Goal: Communication & Community: Ask a question

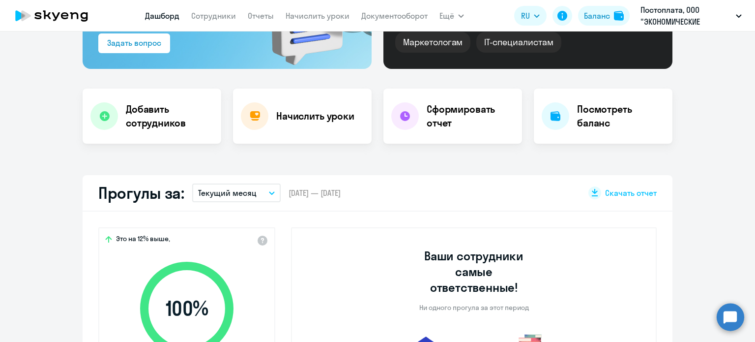
scroll to position [248, 0]
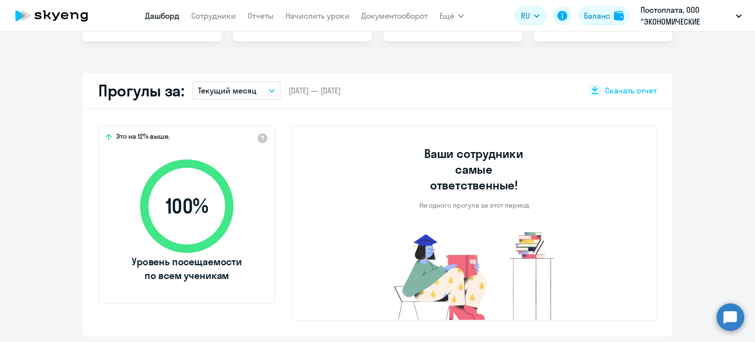
select select "30"
click at [238, 91] on p "Текущий месяц" at bounding box center [227, 91] width 59 height 12
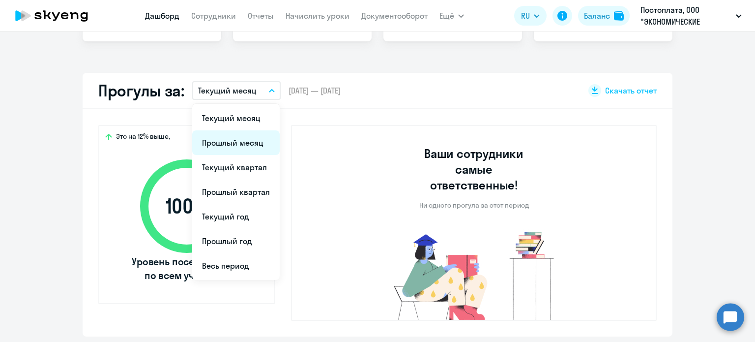
click at [237, 146] on li "Прошлый месяц" at bounding box center [236, 142] width 88 height 25
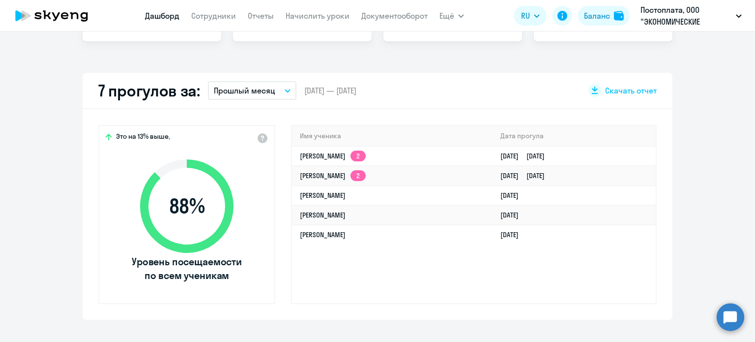
click at [741, 110] on app-truancy-attendance-dashboard "7 прогулов за: Прошлый месяц Текущий месяц Прошлый месяц Текущий квартал [GEOGR…" at bounding box center [377, 196] width 755 height 247
click at [263, 84] on button "Прошлый месяц" at bounding box center [252, 90] width 89 height 19
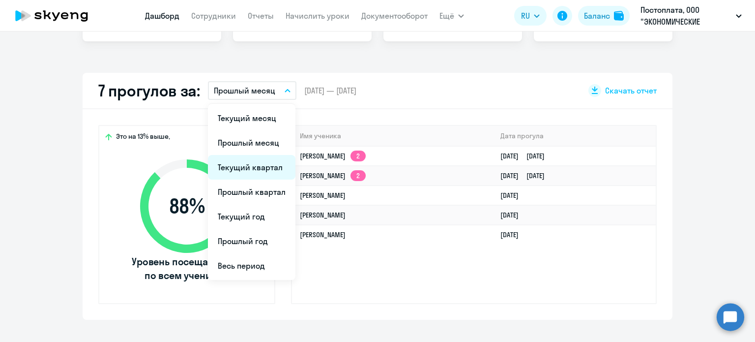
click at [241, 159] on li "Текущий квартал" at bounding box center [252, 167] width 88 height 25
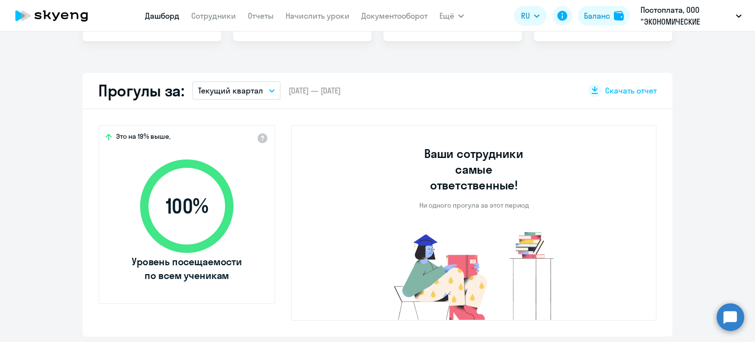
click at [232, 89] on p "Текущий квартал" at bounding box center [230, 91] width 65 height 12
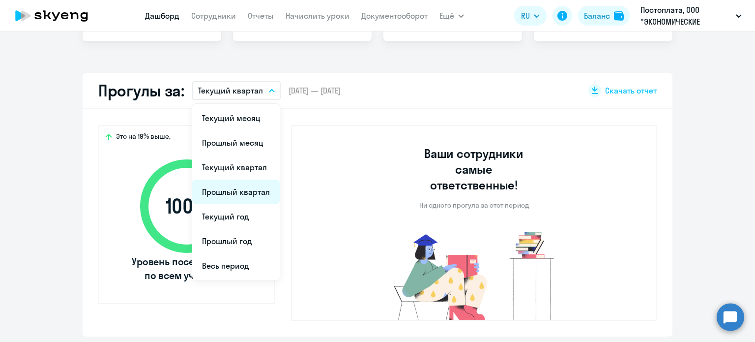
click at [236, 185] on li "Прошлый квартал" at bounding box center [236, 192] width 88 height 25
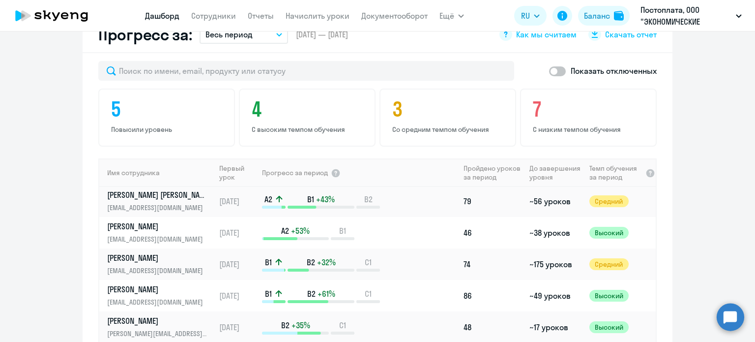
scroll to position [159, 0]
click at [141, 253] on p "[PERSON_NAME]" at bounding box center [157, 257] width 101 height 11
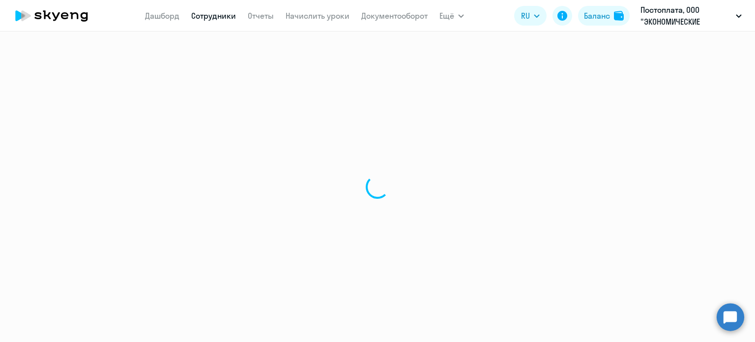
select select "english"
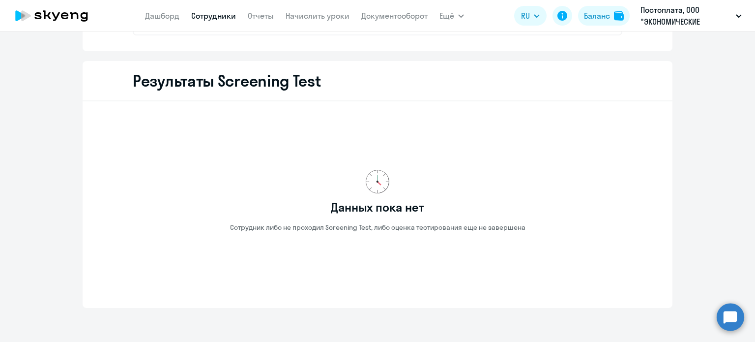
scroll to position [1344, 0]
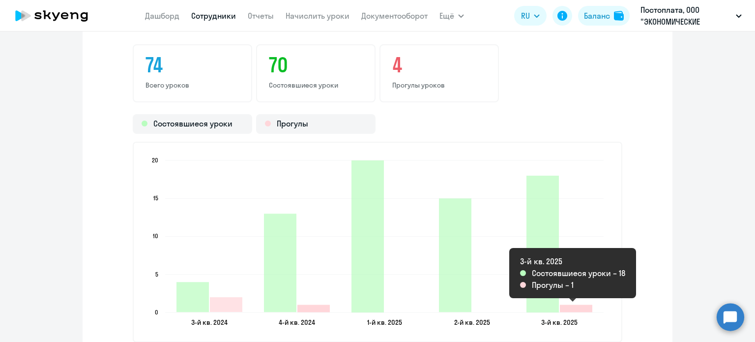
click at [583, 305] on icon "2025-07-15T21:00:00.000Z Прогулы 1" at bounding box center [576, 308] width 32 height 7
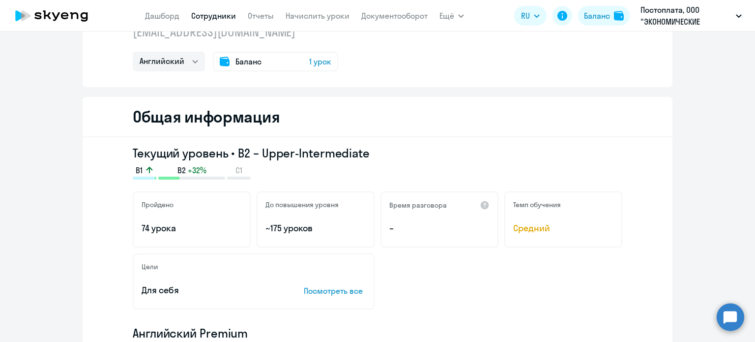
scroll to position [0, 0]
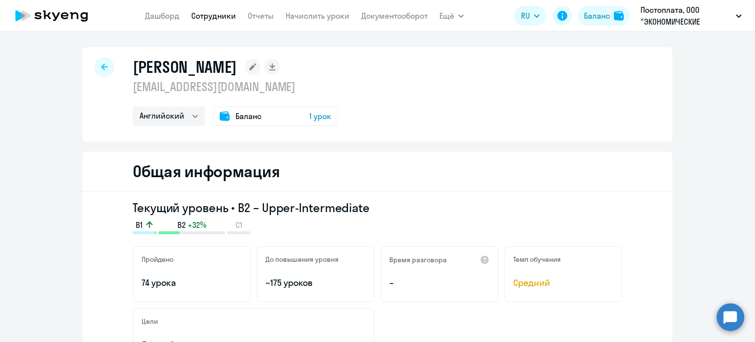
click at [52, 21] on icon at bounding box center [51, 15] width 87 height 25
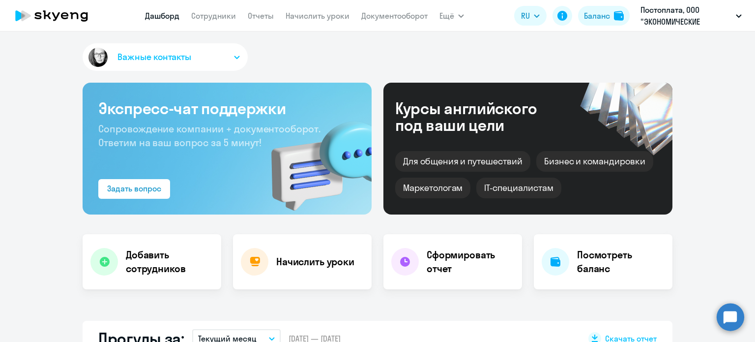
scroll to position [83, 0]
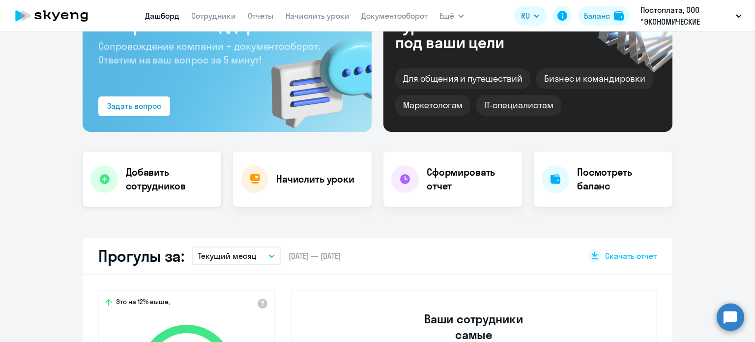
click at [106, 175] on div at bounding box center [104, 179] width 28 height 28
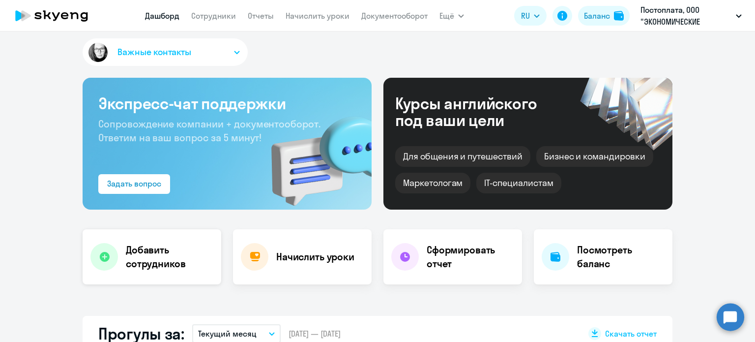
select select "english_adult_not_native_speaker"
select select "3"
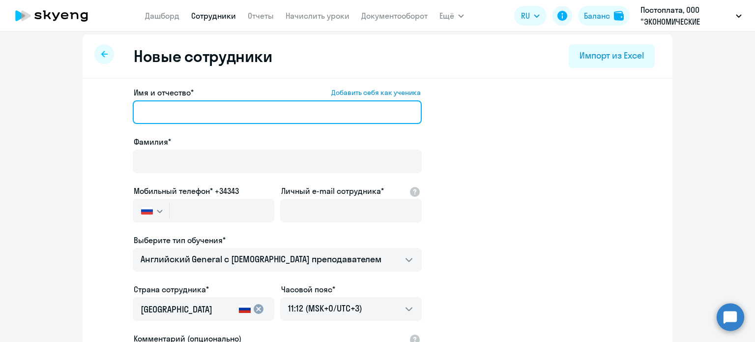
click at [196, 111] on input "Имя и отчество* Добавить себя как ученика" at bounding box center [277, 112] width 289 height 24
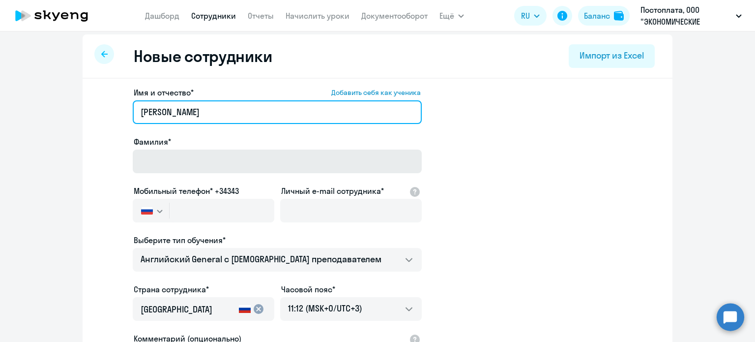
type input "[PERSON_NAME]"
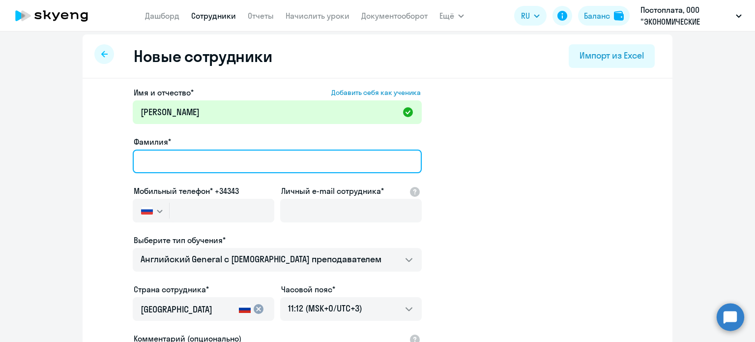
click at [204, 167] on input "Фамилия*" at bounding box center [277, 162] width 289 height 24
type input "Pustovoit"
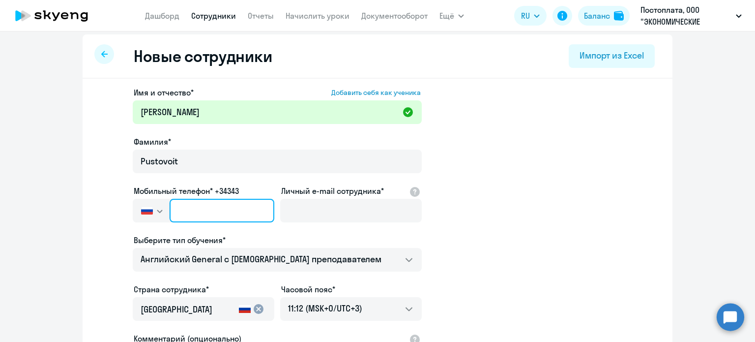
click at [214, 210] on input "text" at bounding box center [222, 211] width 105 height 24
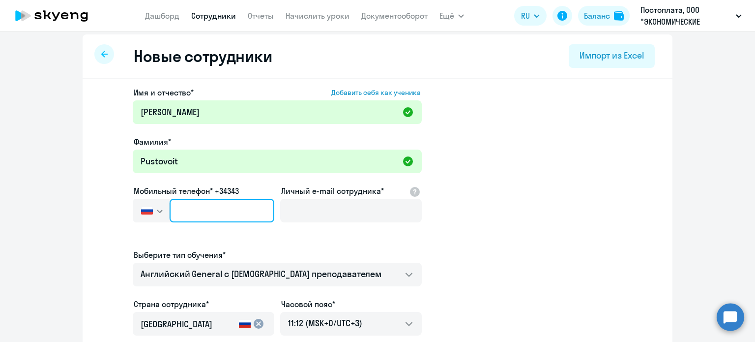
type input "+7 7"
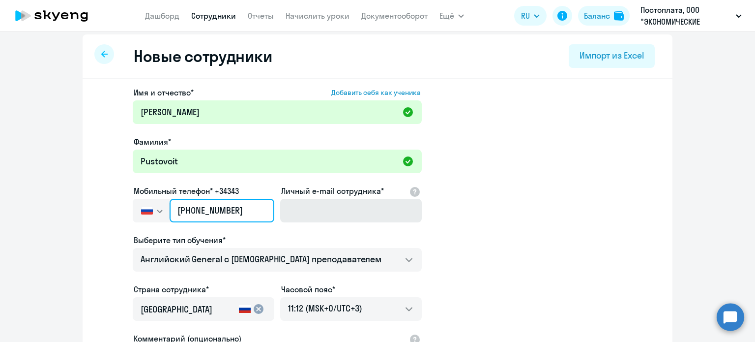
type input "[PHONE_NUMBER]"
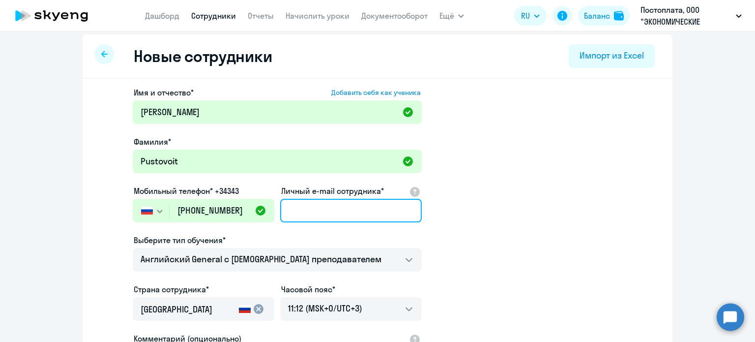
click at [304, 216] on input "Личный e-mail сотрудника*" at bounding box center [351, 211] width 142 height 24
type input "[EMAIL_ADDRESS][DOMAIN_NAME]"
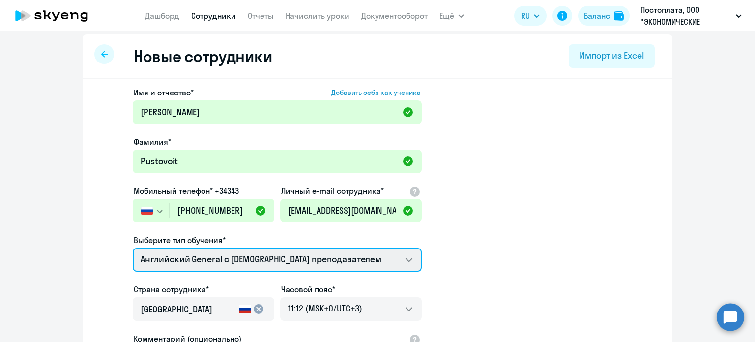
click at [295, 261] on select "Премиум [DEMOGRAPHIC_DATA] с русскоговорящим преподавателем Английский General …" at bounding box center [277, 260] width 289 height 24
select select "english_adult_native_speaker"
click at [133, 248] on select "Премиум [DEMOGRAPHIC_DATA] с русскоговорящим преподавателем Английский General …" at bounding box center [277, 260] width 289 height 24
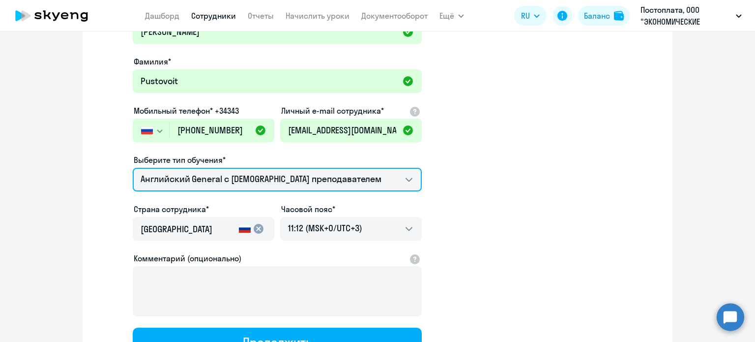
scroll to position [86, 0]
click at [323, 173] on select "Премиум [DEMOGRAPHIC_DATA] с русскоговорящим преподавателем Английский General …" at bounding box center [277, 179] width 289 height 24
click at [133, 167] on select "Премиум [DEMOGRAPHIC_DATA] с русскоговорящим преподавателем Английский General …" at bounding box center [277, 179] width 289 height 24
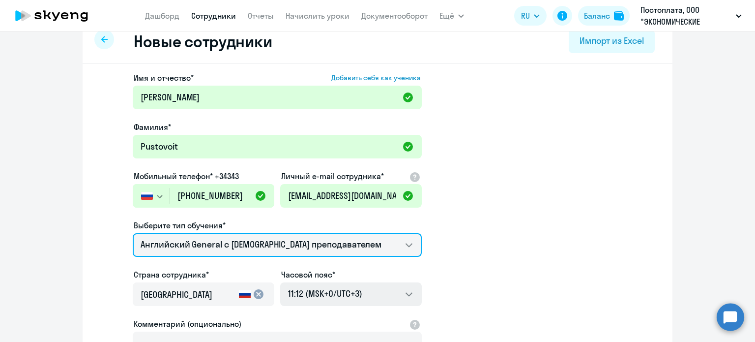
scroll to position [20, 0]
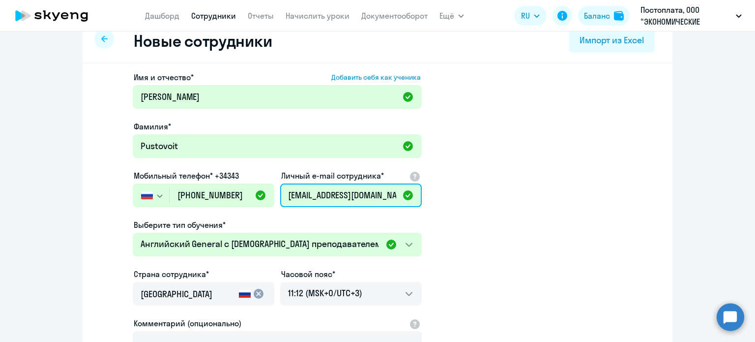
click at [363, 199] on input "[EMAIL_ADDRESS][DOMAIN_NAME]" at bounding box center [351, 195] width 142 height 24
click at [393, 197] on input "[EMAIL_ADDRESS][DOMAIN_NAME]" at bounding box center [351, 195] width 142 height 24
click at [384, 196] on input "[EMAIL_ADDRESS][DOMAIN_NAME]" at bounding box center [351, 195] width 142 height 24
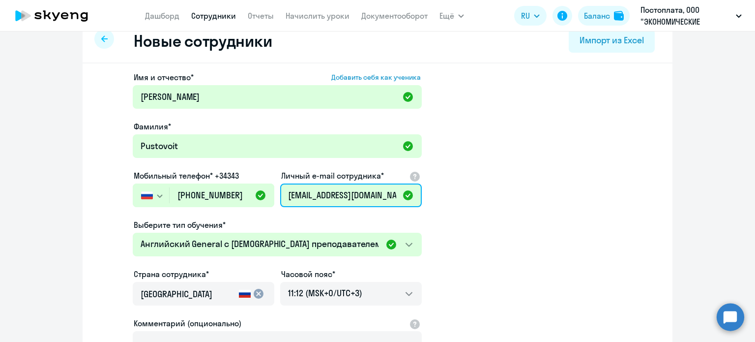
click at [384, 196] on input "[EMAIL_ADDRESS][DOMAIN_NAME]" at bounding box center [351, 195] width 142 height 24
click at [394, 196] on input "[EMAIL_ADDRESS][DOMAIN_NAME]" at bounding box center [351, 195] width 142 height 24
click at [389, 196] on input "[EMAIL_ADDRESS][DOMAIN_NAME]" at bounding box center [351, 195] width 142 height 24
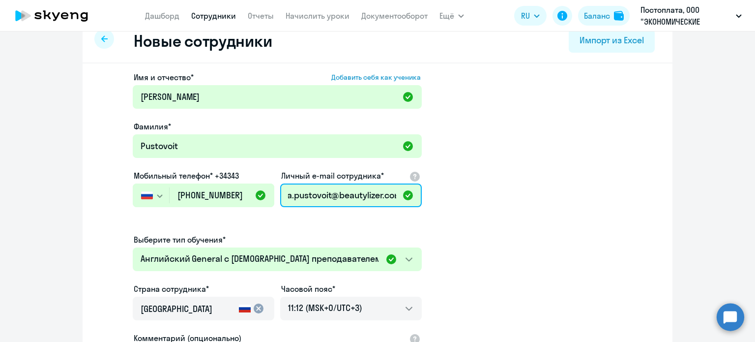
scroll to position [0, 5]
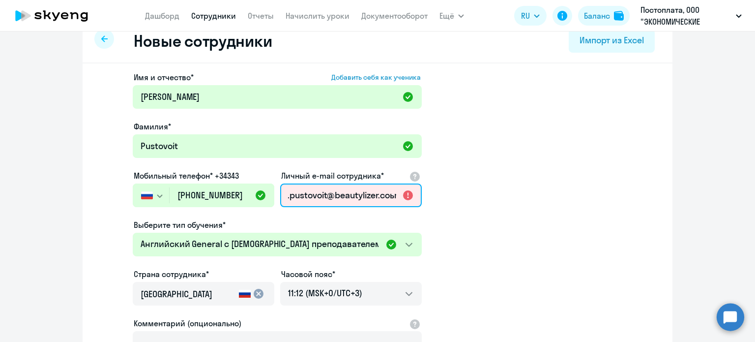
type input "[EMAIL_ADDRESS][DOMAIN_NAME]"
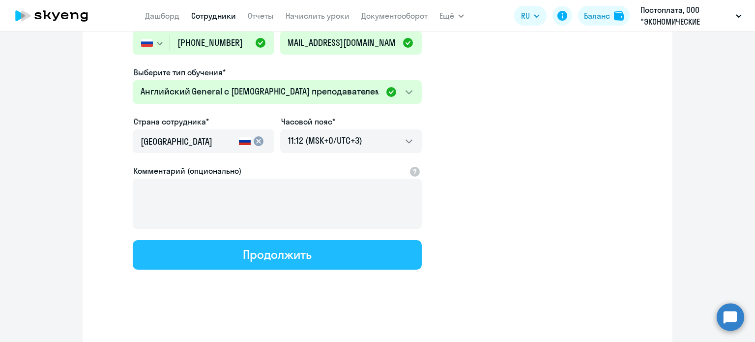
scroll to position [0, 0]
click at [350, 255] on button "Продолжить" at bounding box center [277, 255] width 289 height 30
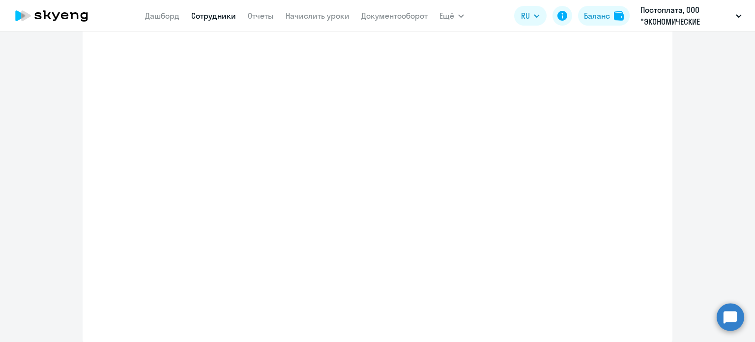
select select "english_adult_native_speaker"
select select "3"
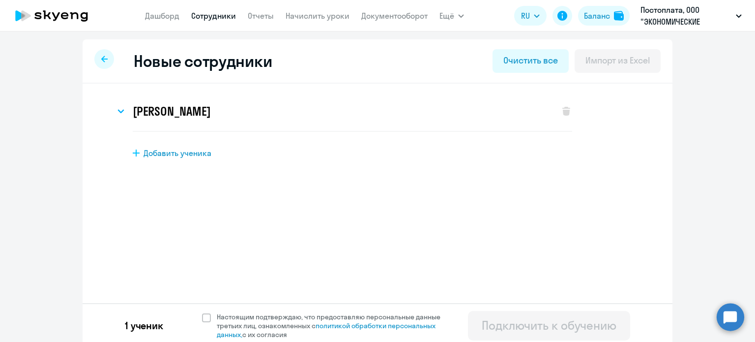
scroll to position [5, 0]
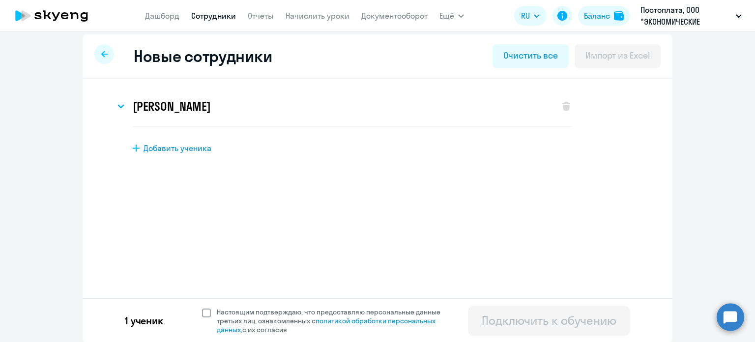
click at [202, 311] on span at bounding box center [206, 312] width 9 height 9
click at [202, 307] on input "Настоящим подтверждаю, что предоставляю персональные данные третьих лиц, ознако…" at bounding box center [202, 307] width 0 height 0
checkbox input "true"
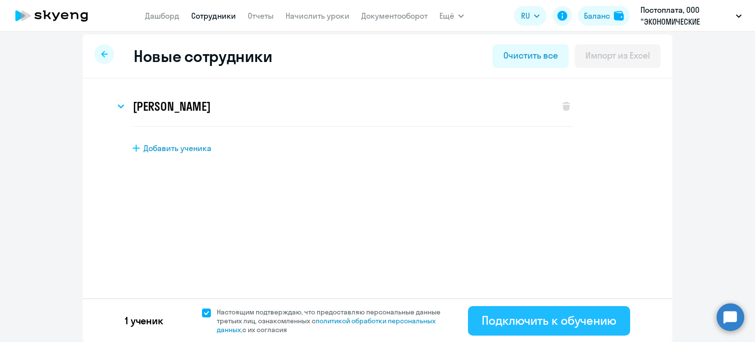
click at [555, 308] on button "Подключить к обучению" at bounding box center [549, 321] width 162 height 30
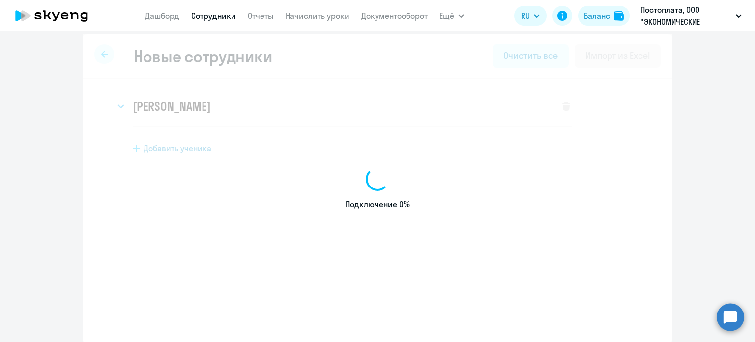
select select "english_adult_not_native_speaker"
select select "3"
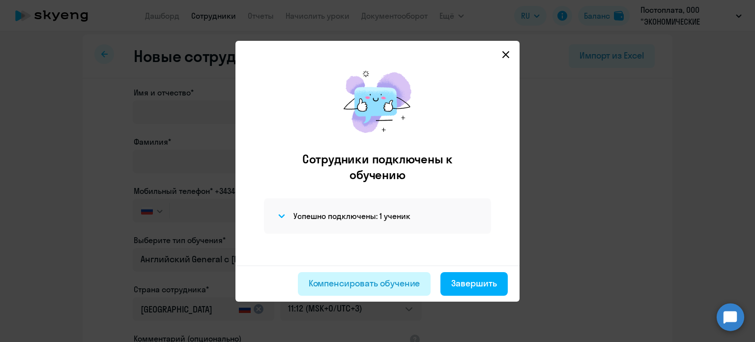
click at [378, 281] on div "Компенсировать обучение" at bounding box center [365, 283] width 112 height 13
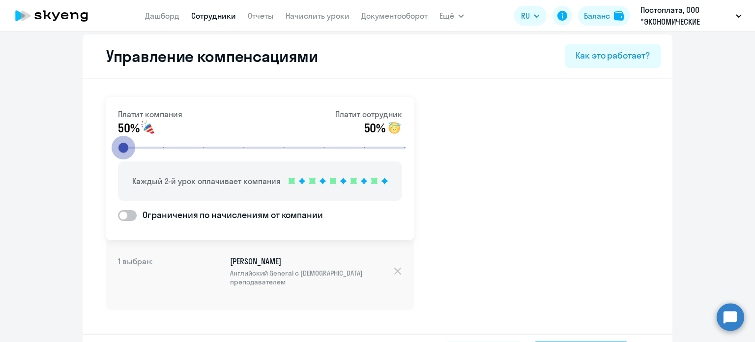
drag, startPoint x: 242, startPoint y: 148, endPoint x: 98, endPoint y: 151, distance: 144.1
click at [112, 151] on input "range" at bounding box center [264, 148] width 305 height 22
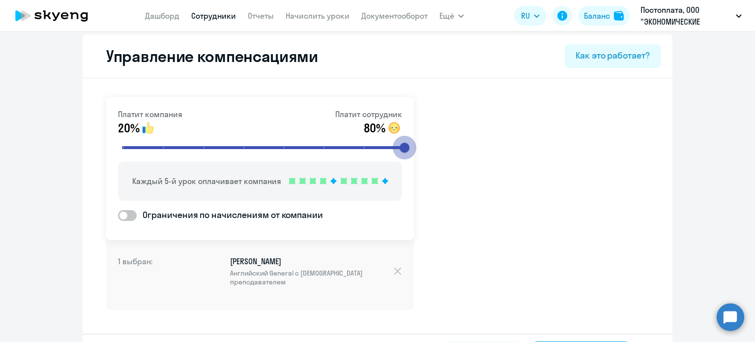
drag, startPoint x: 119, startPoint y: 150, endPoint x: 415, endPoint y: 129, distance: 296.8
type input "8"
click at [415, 137] on input "range" at bounding box center [264, 148] width 305 height 22
click at [130, 218] on span at bounding box center [127, 215] width 19 height 11
click at [118, 215] on input "Ограничения по начислениям от компании" at bounding box center [118, 215] width 0 height 0
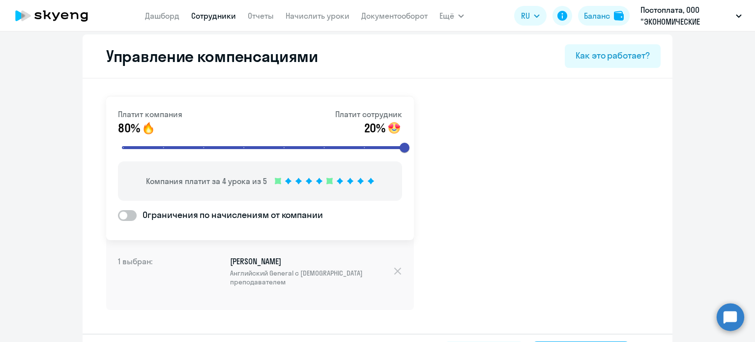
checkbox input "true"
select select "MONTHLY"
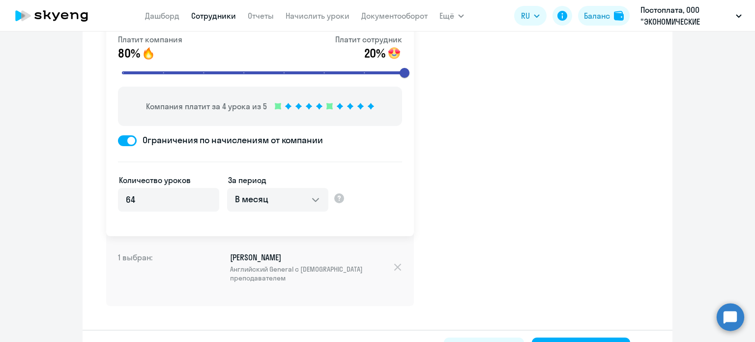
scroll to position [110, 0]
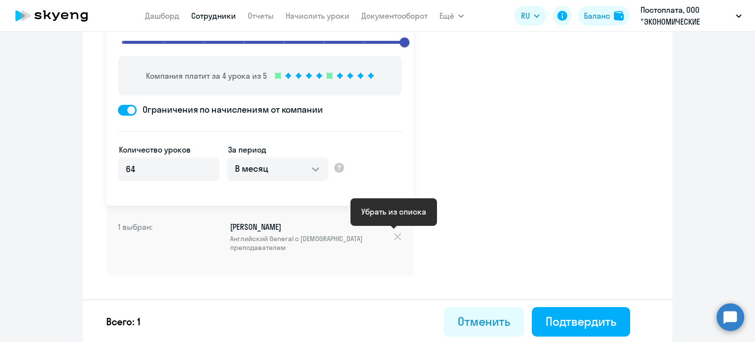
click at [393, 238] on div at bounding box center [397, 236] width 9 height 11
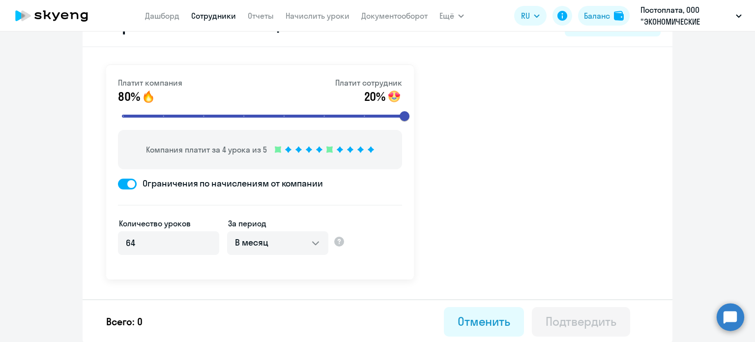
scroll to position [0, 0]
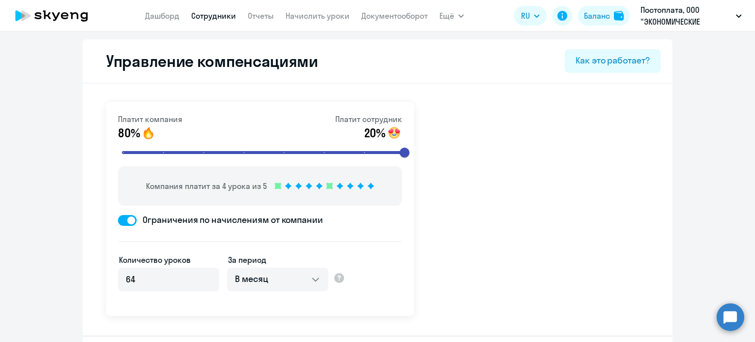
click at [75, 19] on icon at bounding box center [51, 15] width 87 height 25
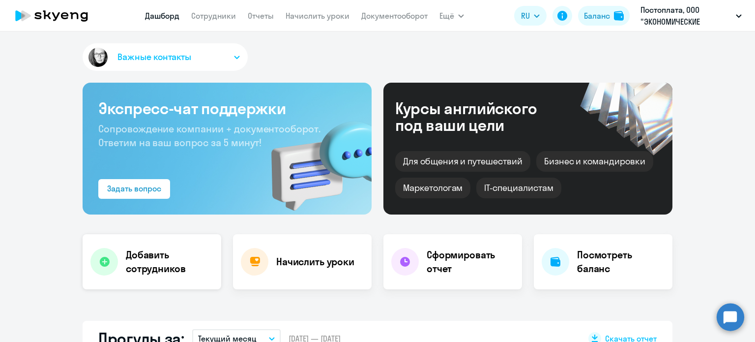
click at [180, 267] on h4 "Добавить сотрудников" at bounding box center [170, 262] width 88 height 28
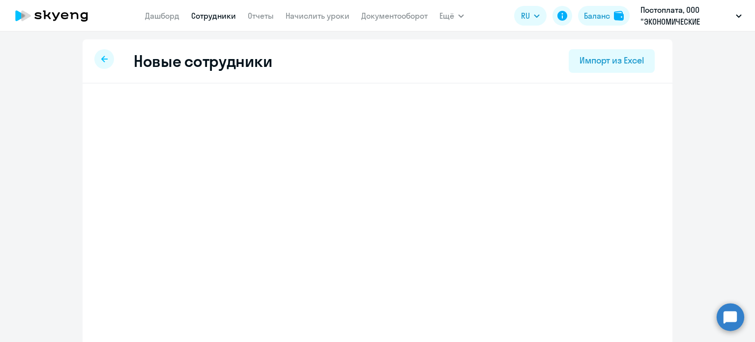
select select "english_adult_not_native_speaker"
select select "3"
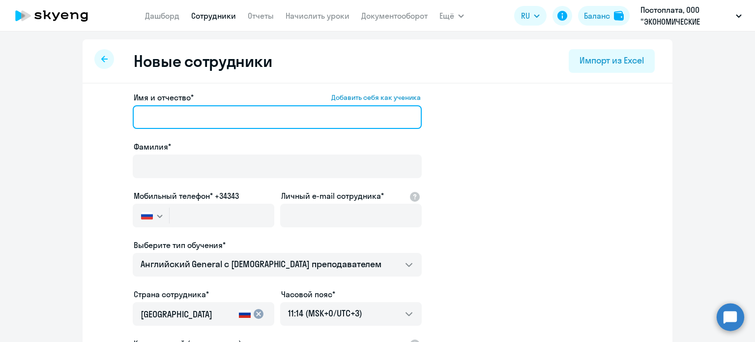
click at [217, 118] on input "Имя и отчество* Добавить себя как ученика" at bounding box center [277, 117] width 289 height 24
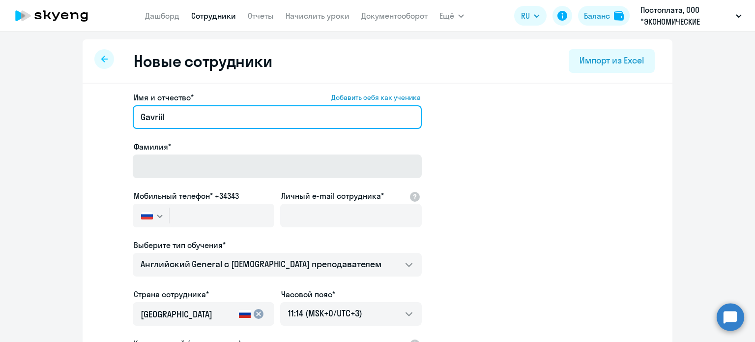
type input "Gavriil"
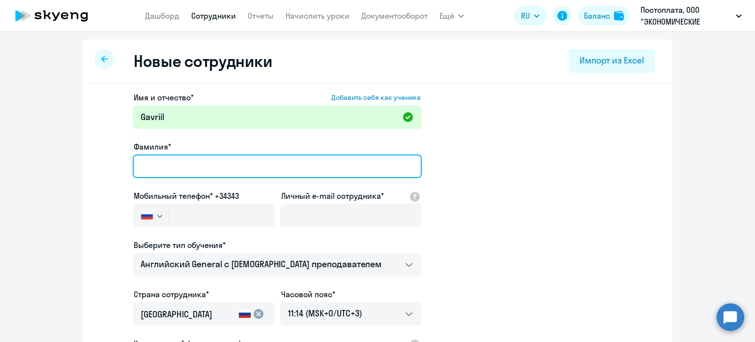
click at [209, 169] on input "Фамилия*" at bounding box center [277, 166] width 289 height 24
type input "Ti"
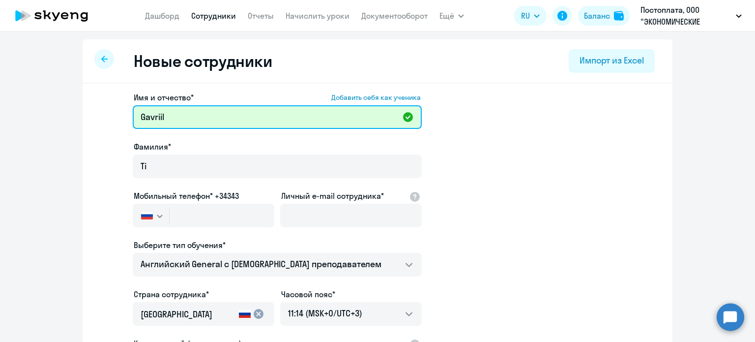
click at [178, 124] on input "Gavriil" at bounding box center [277, 117] width 289 height 24
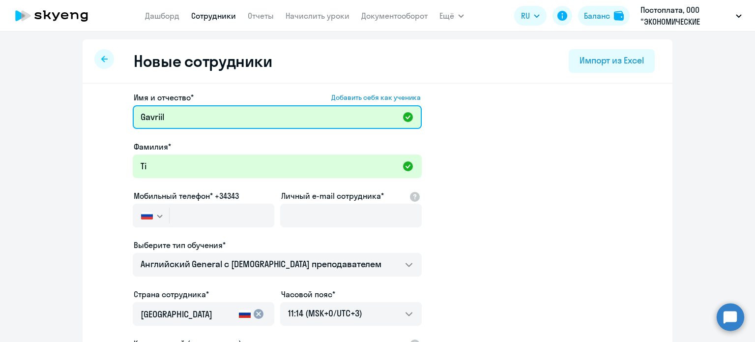
click at [178, 124] on input "Gavriil" at bounding box center [277, 117] width 289 height 24
type input "[PERSON_NAME]"
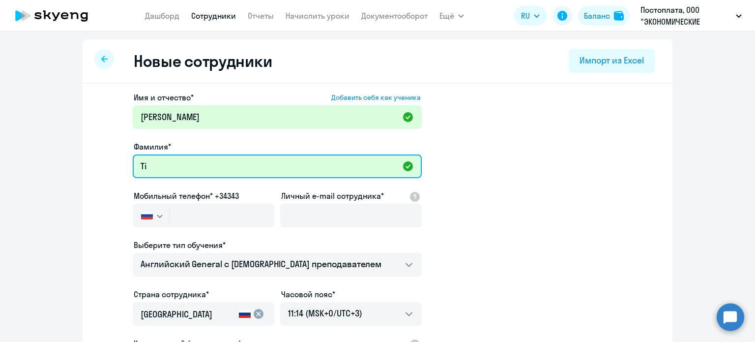
click at [174, 161] on input "Ti" at bounding box center [277, 166] width 289 height 24
type input "[PERSON_NAME]"
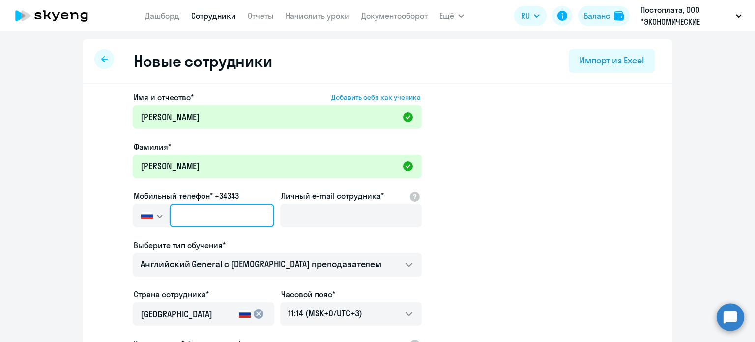
click at [196, 212] on input "text" at bounding box center [222, 216] width 105 height 24
type input "[PHONE_NUMBER]"
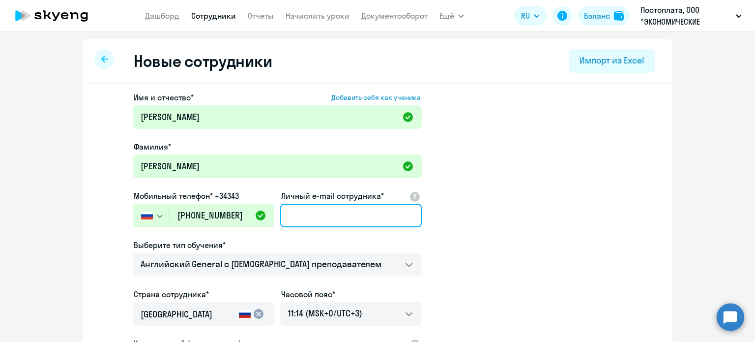
click at [323, 210] on input "Личный e-mail сотрудника*" at bounding box center [351, 216] width 142 height 24
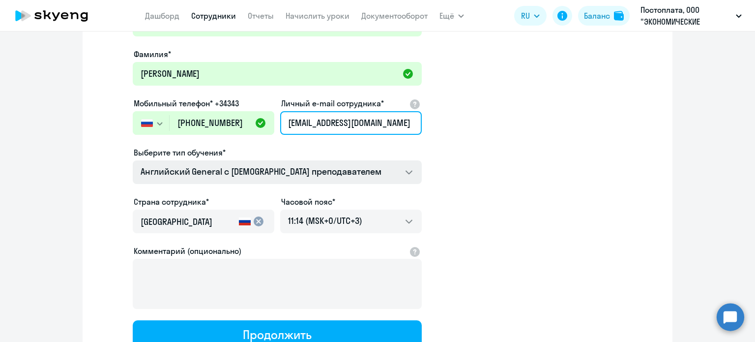
type input "[EMAIL_ADDRESS][DOMAIN_NAME]"
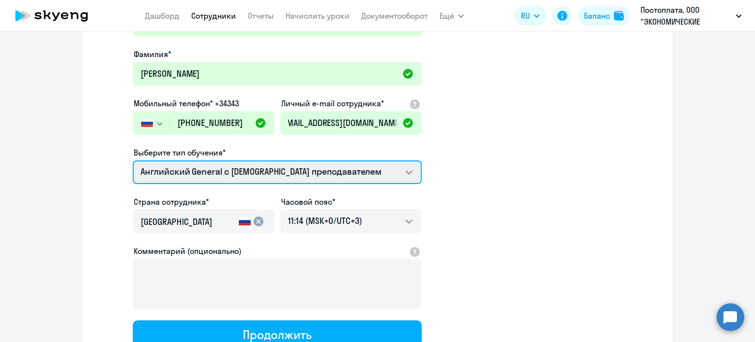
scroll to position [0, 0]
click at [249, 174] on select "Премиум [DEMOGRAPHIC_DATA] с русскоговорящим преподавателем Английский General …" at bounding box center [277, 172] width 289 height 24
select select "english_adult_not_native_speaker_premium"
click at [133, 160] on select "Премиум [DEMOGRAPHIC_DATA] с русскоговорящим преподавателем Английский General …" at bounding box center [277, 172] width 289 height 24
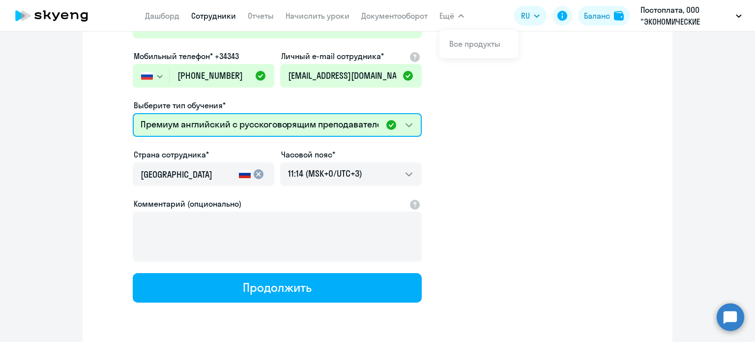
scroll to position [95, 0]
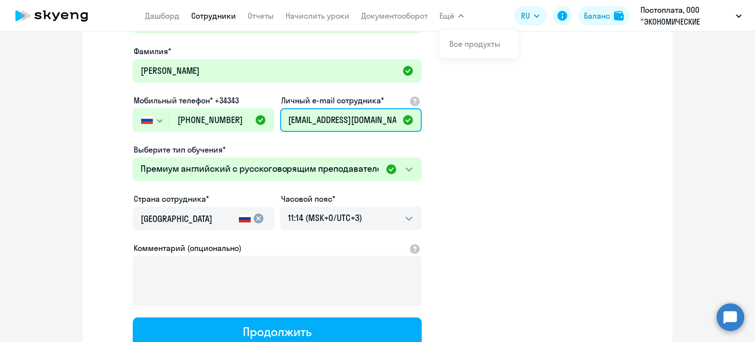
click at [362, 127] on input "[EMAIL_ADDRESS][DOMAIN_NAME]" at bounding box center [351, 120] width 142 height 24
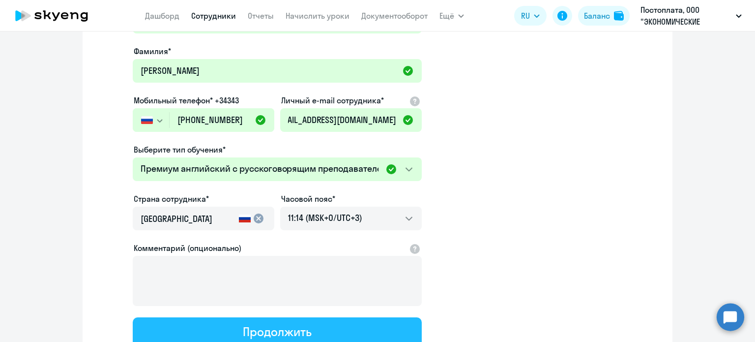
scroll to position [0, 0]
click at [336, 325] on button "Продолжить" at bounding box center [277, 332] width 289 height 30
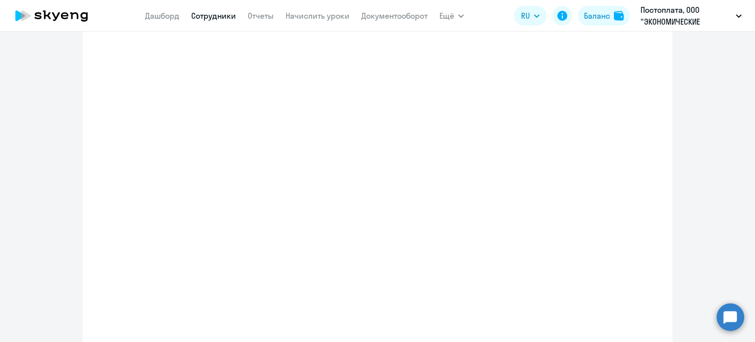
select select "english_adult_not_native_speaker_premium"
select select "3"
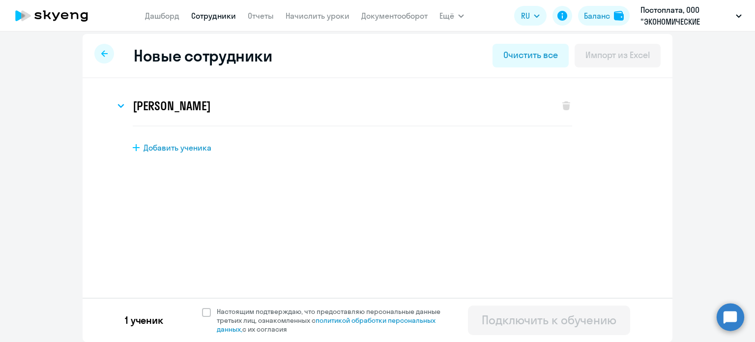
scroll to position [5, 0]
click at [202, 312] on span at bounding box center [206, 312] width 9 height 9
click at [202, 307] on input "Настоящим подтверждаю, что предоставляю персональные данные третьих лиц, ознако…" at bounding box center [202, 307] width 0 height 0
checkbox input "true"
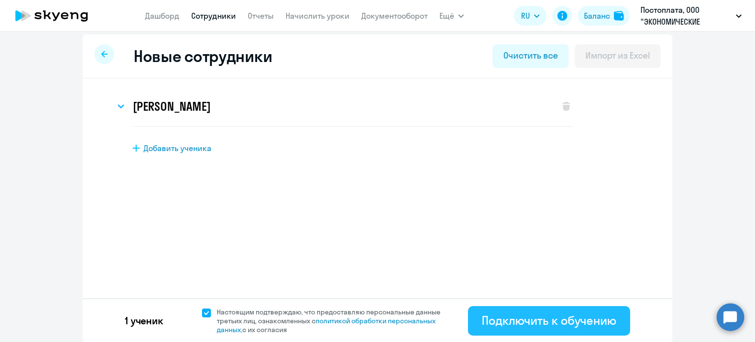
click at [523, 329] on button "Подключить к обучению" at bounding box center [549, 321] width 162 height 30
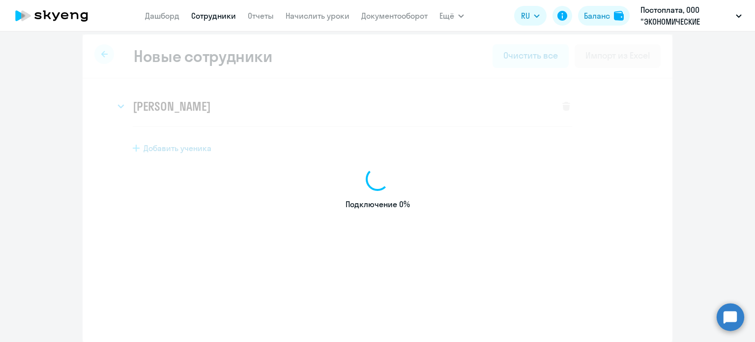
select select "english_adult_not_native_speaker"
select select "3"
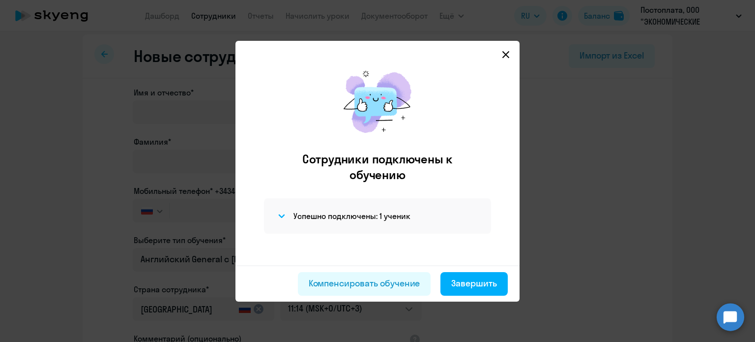
click at [509, 51] on icon at bounding box center [506, 55] width 8 height 8
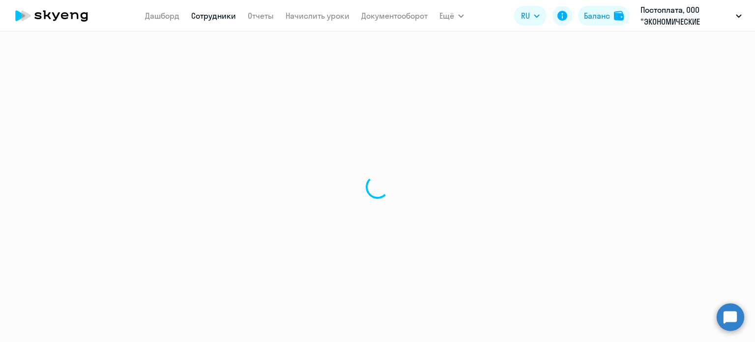
select select "30"
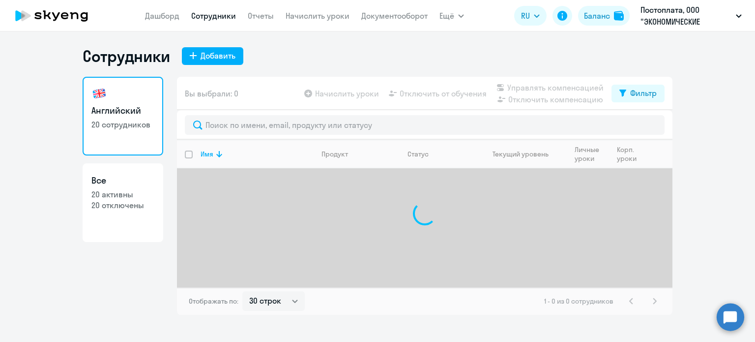
click at [76, 23] on icon at bounding box center [51, 15] width 87 height 25
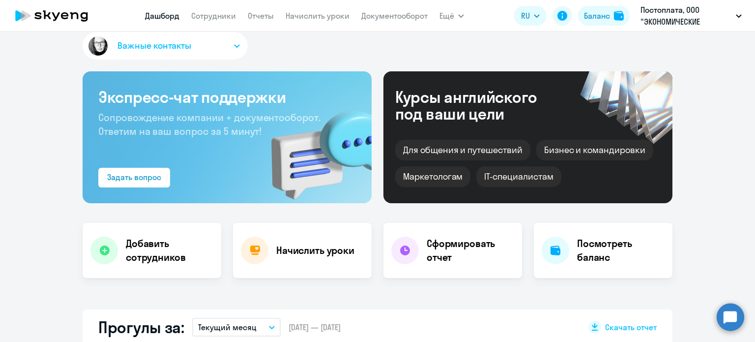
scroll to position [11, 0]
select select "30"
click at [275, 261] on div "Начислить уроки" at bounding box center [302, 250] width 139 height 55
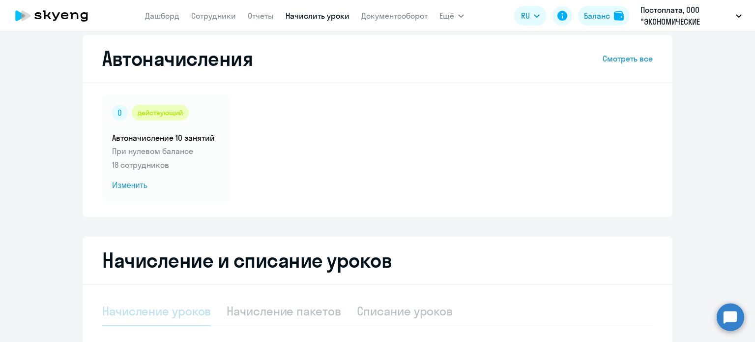
select select "10"
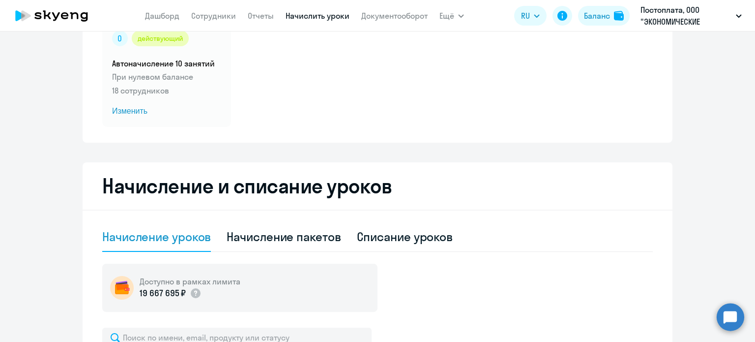
scroll to position [171, 0]
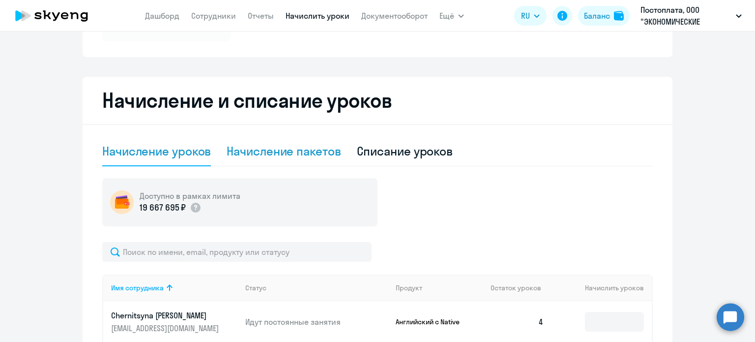
click at [289, 150] on div "Начисление пакетов" at bounding box center [284, 151] width 114 height 16
select select "10"
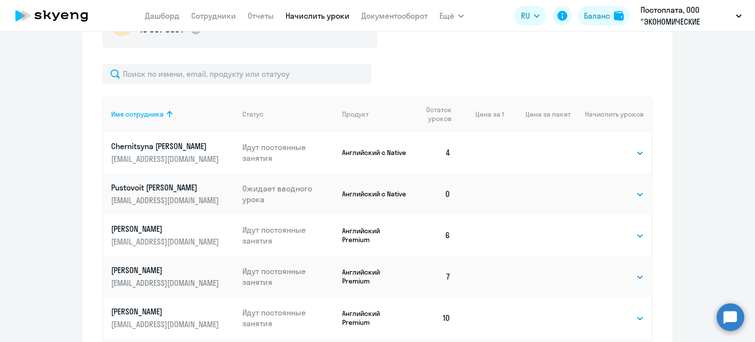
scroll to position [21, 0]
click at [616, 188] on select "Выбрать 4 8 16 32 64 96 128" at bounding box center [624, 194] width 40 height 12
select select "4"
click at [604, 188] on select "Выбрать 4 8 16 32 64 96 128" at bounding box center [624, 194] width 40 height 12
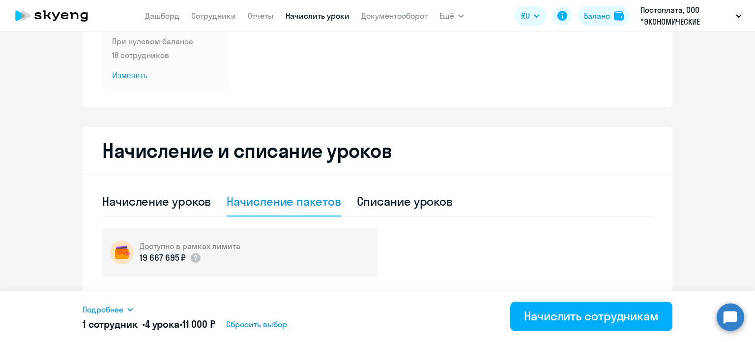
scroll to position [124, 0]
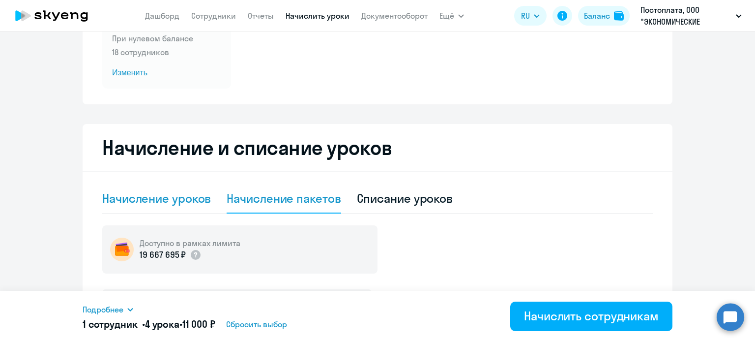
click at [150, 206] on div "Начисление уроков" at bounding box center [156, 199] width 109 height 30
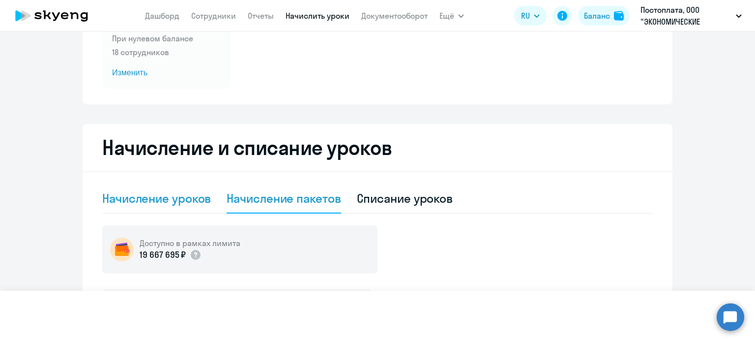
select select "10"
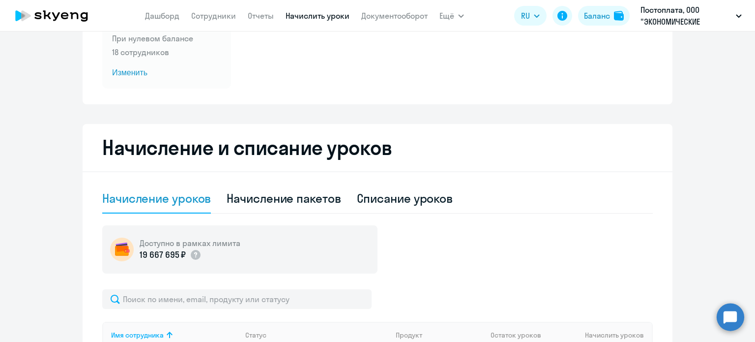
scroll to position [330, 0]
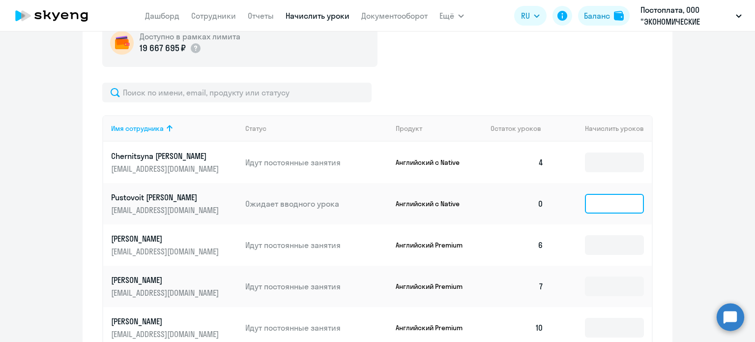
click at [595, 208] on input at bounding box center [614, 204] width 59 height 20
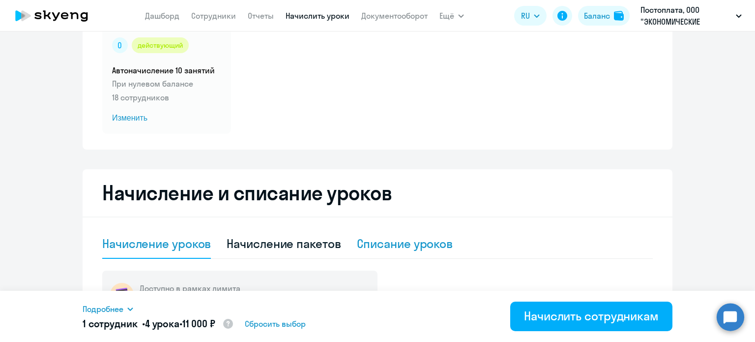
scroll to position [0, 0]
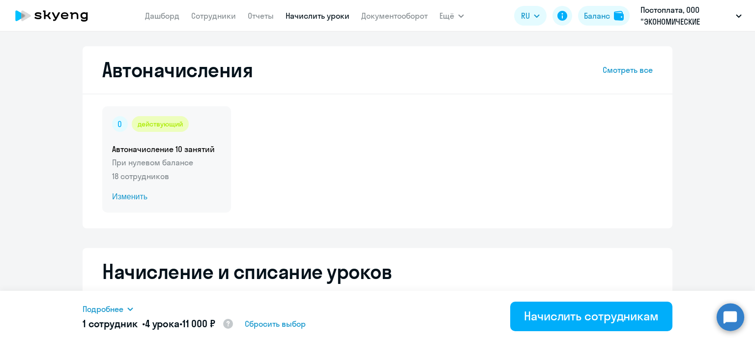
type input "4"
click at [127, 197] on span "Изменить" at bounding box center [166, 197] width 109 height 12
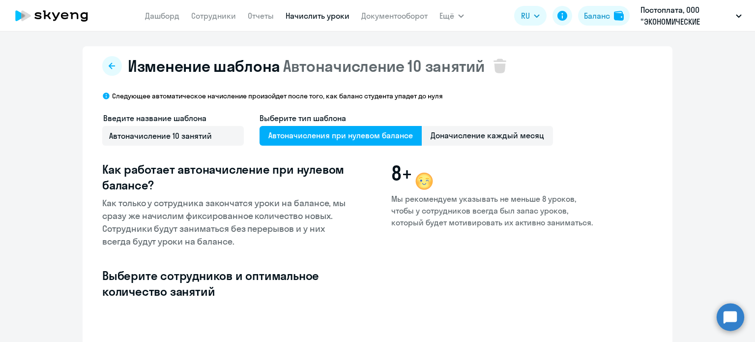
select select "10"
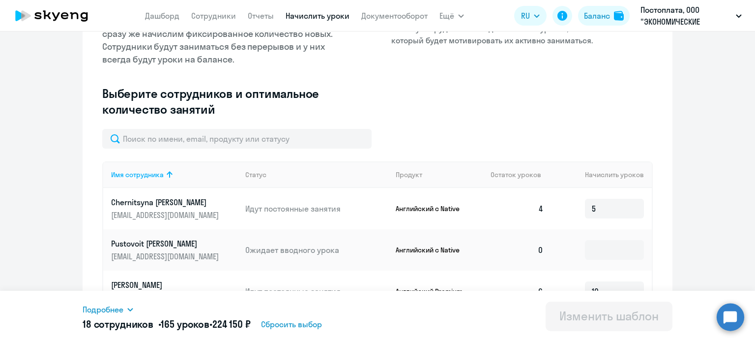
scroll to position [223, 0]
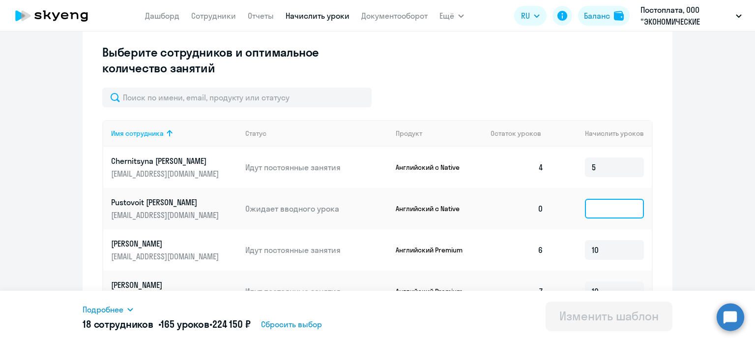
click at [604, 212] on input at bounding box center [614, 209] width 59 height 20
type input "5"
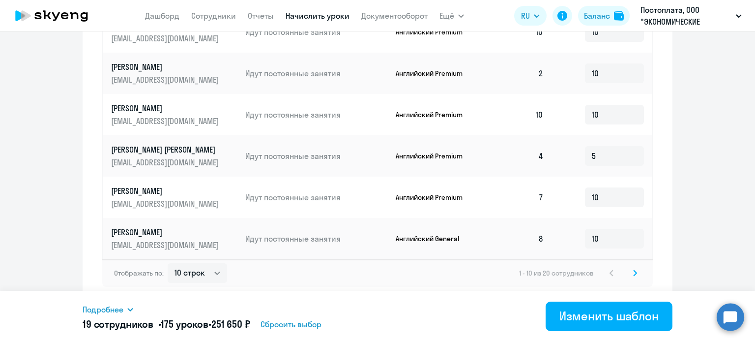
scroll to position [533, 0]
type input "10"
click at [634, 272] on icon at bounding box center [635, 272] width 3 height 5
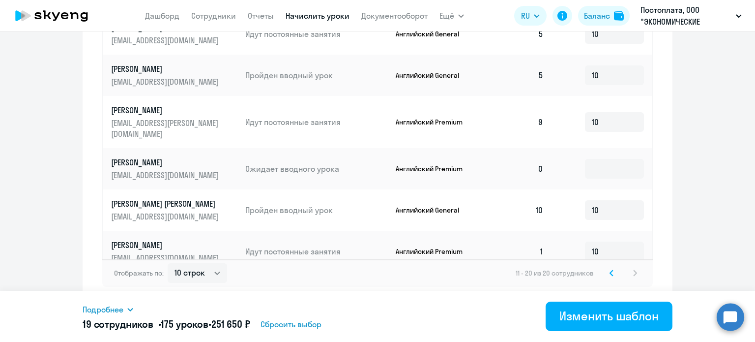
scroll to position [2, 0]
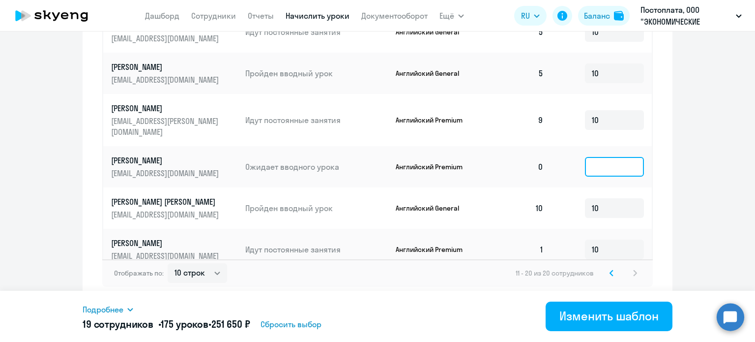
click at [600, 157] on input at bounding box center [614, 167] width 59 height 20
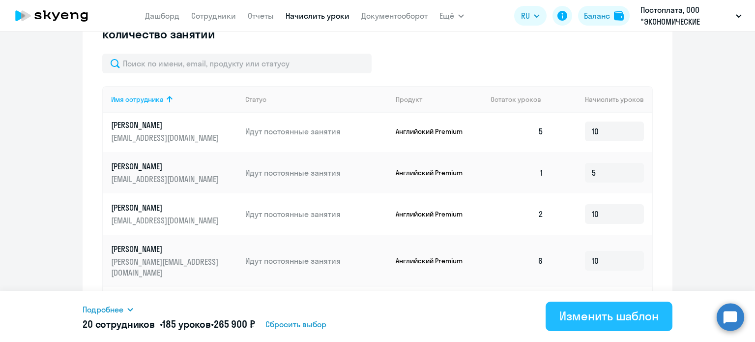
type input "10"
click at [627, 316] on div "Изменить шаблон" at bounding box center [609, 316] width 99 height 16
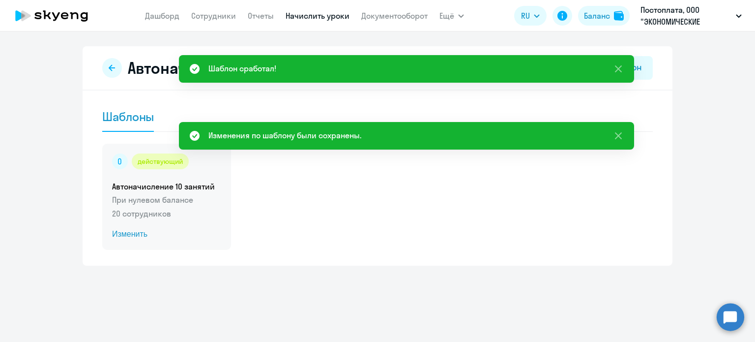
click at [119, 233] on span "Изменить" at bounding box center [166, 234] width 109 height 12
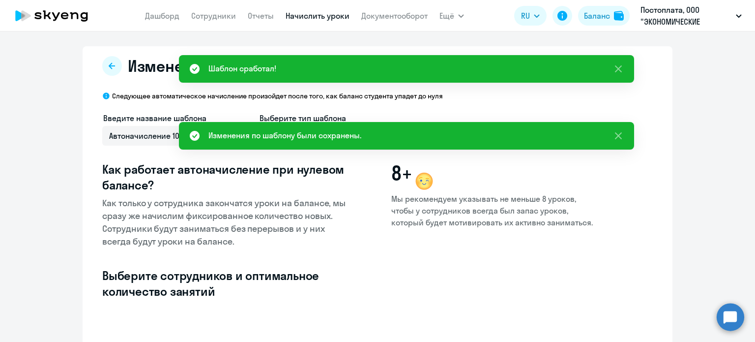
select select "10"
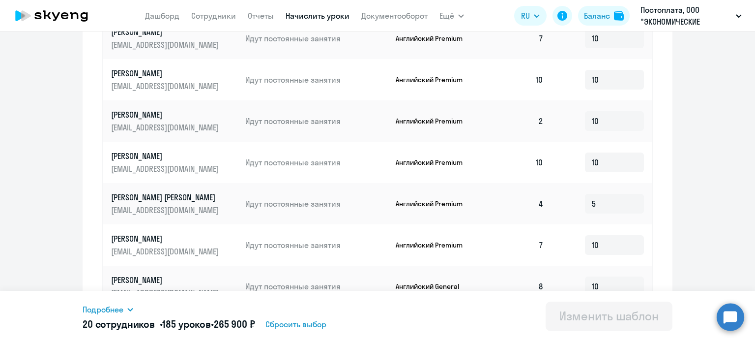
scroll to position [533, 0]
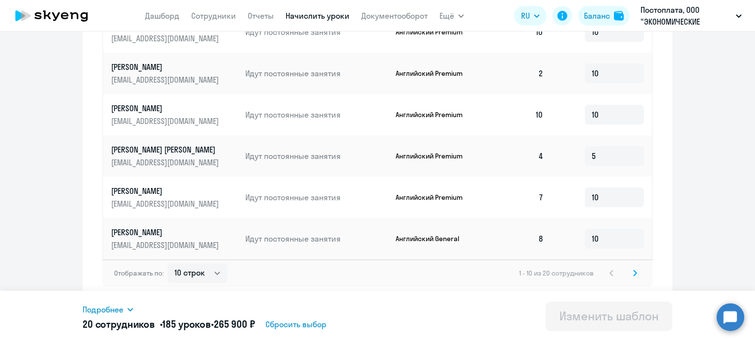
click at [633, 270] on icon at bounding box center [635, 273] width 4 height 7
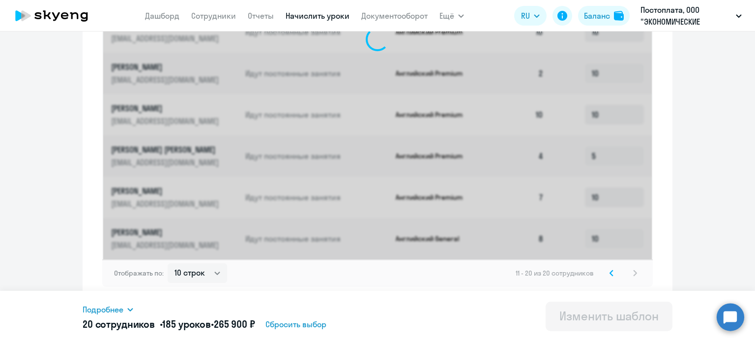
scroll to position [0, 0]
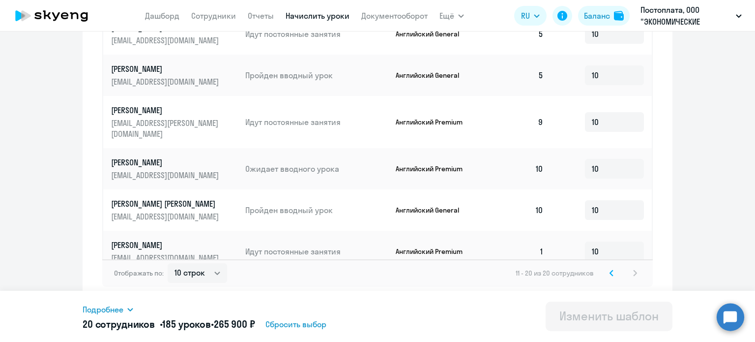
click at [127, 105] on p "[PERSON_NAME]" at bounding box center [166, 110] width 110 height 11
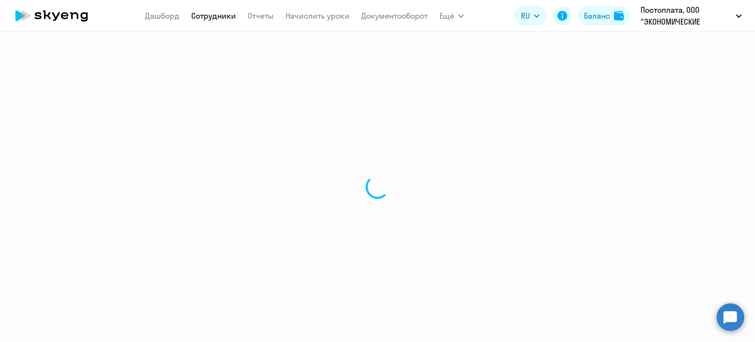
select select "english"
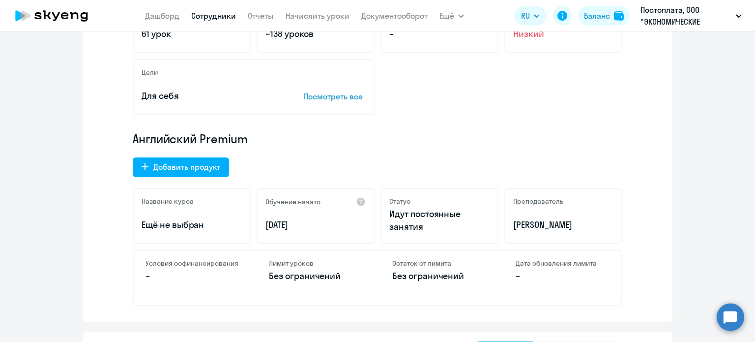
scroll to position [405, 0]
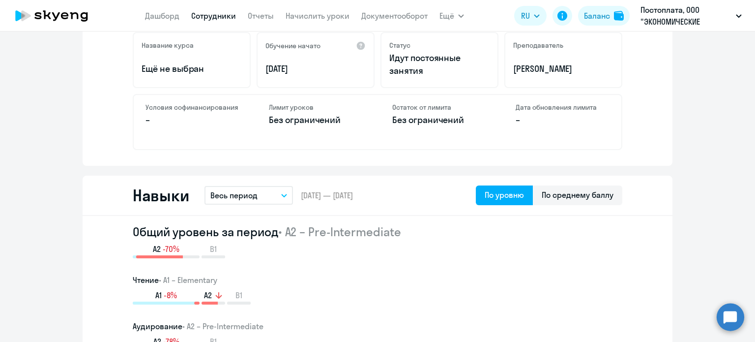
click at [307, 119] on p "Без ограничений" at bounding box center [316, 120] width 94 height 13
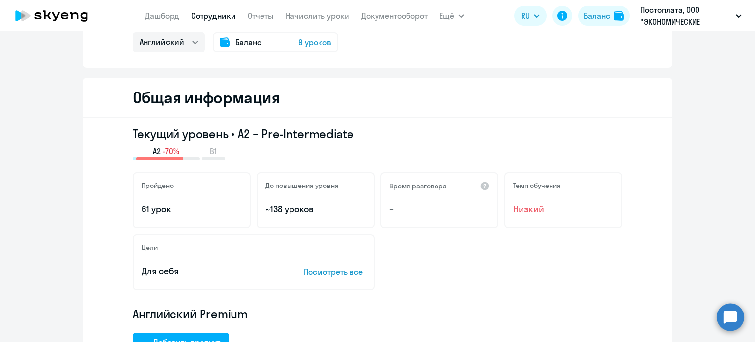
scroll to position [0, 0]
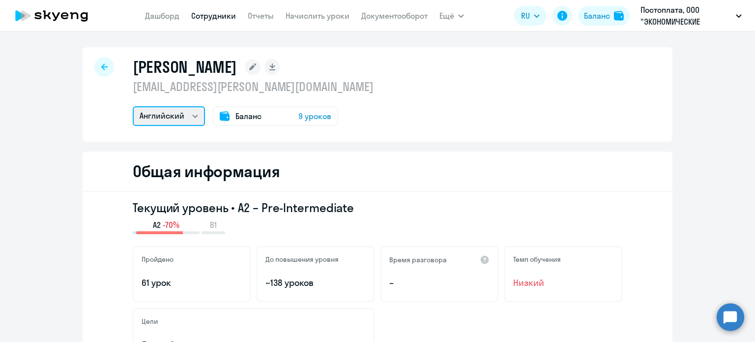
click at [183, 122] on select "Английский Остальные" at bounding box center [169, 116] width 72 height 20
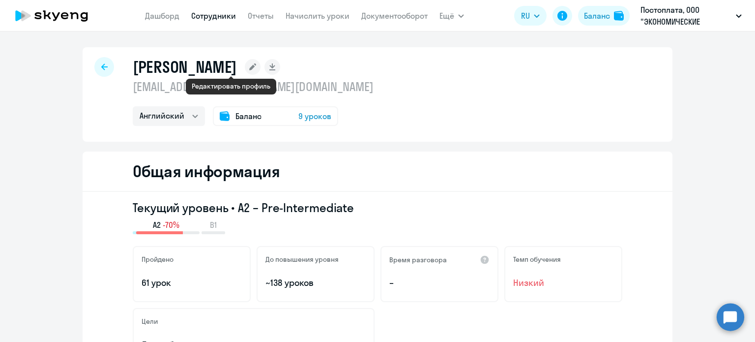
click at [245, 70] on rect at bounding box center [253, 67] width 16 height 16
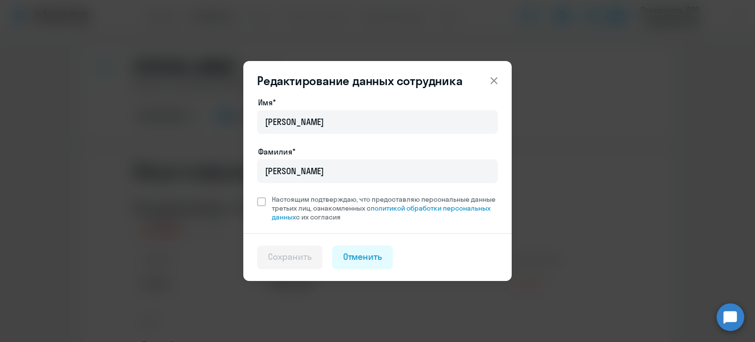
click at [496, 79] on icon at bounding box center [494, 80] width 7 height 7
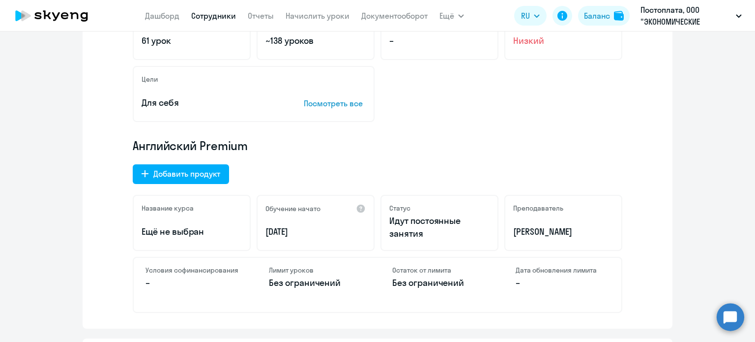
scroll to position [315, 0]
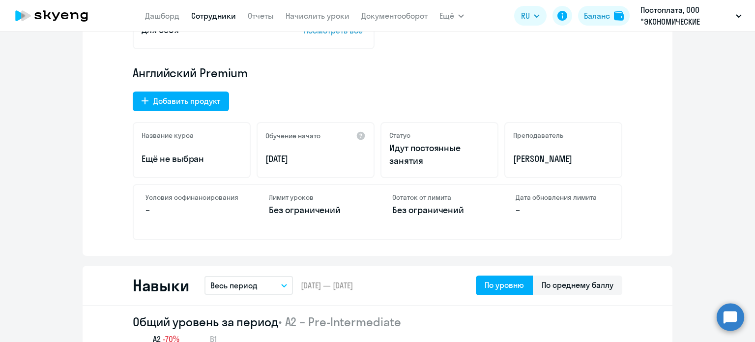
click at [362, 200] on div "Лимит уроков Без ограничений" at bounding box center [316, 212] width 118 height 54
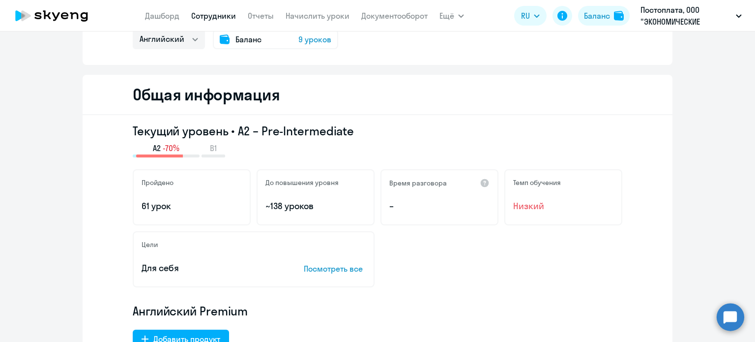
scroll to position [0, 0]
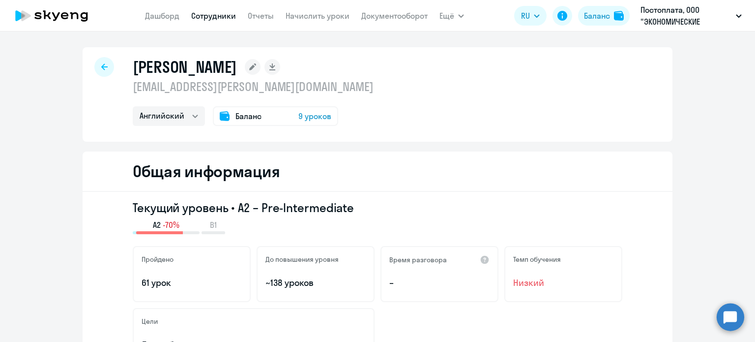
click at [310, 118] on span "9 уроков" at bounding box center [315, 116] width 33 height 12
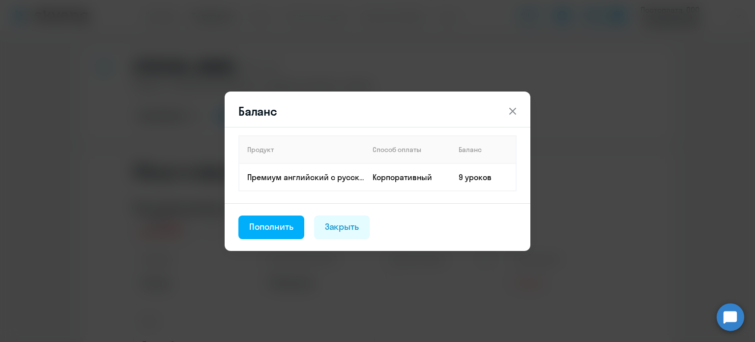
click at [517, 110] on icon at bounding box center [513, 111] width 12 height 12
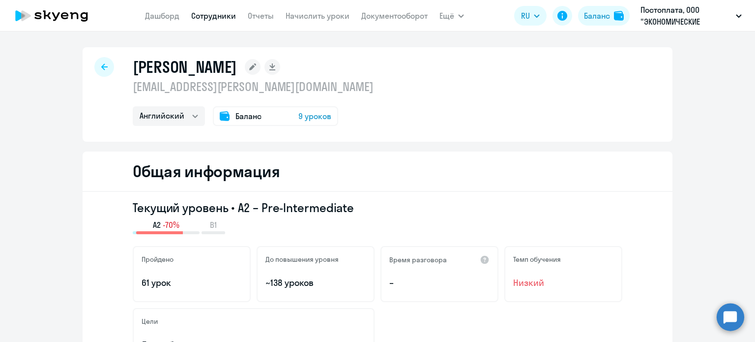
click at [22, 17] on icon at bounding box center [20, 15] width 10 height 11
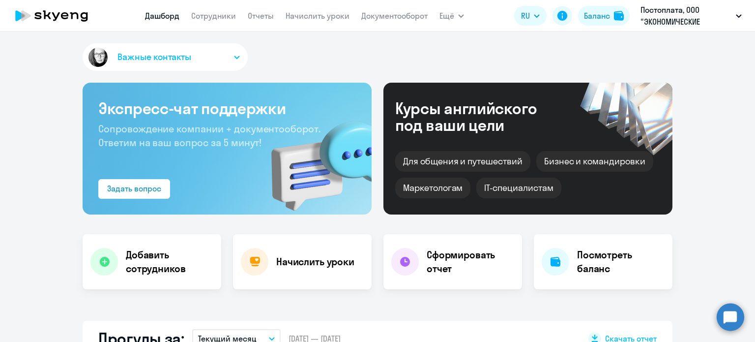
scroll to position [70, 0]
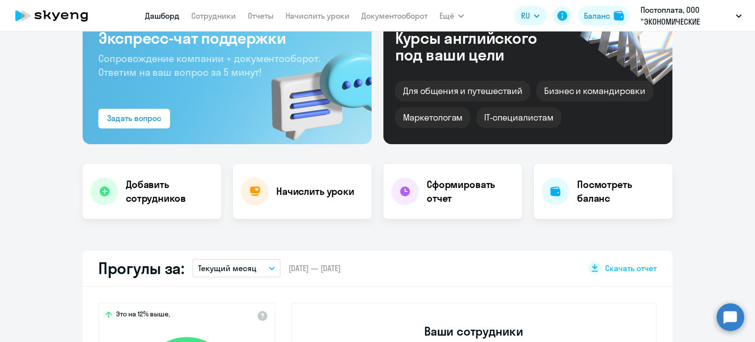
select select "30"
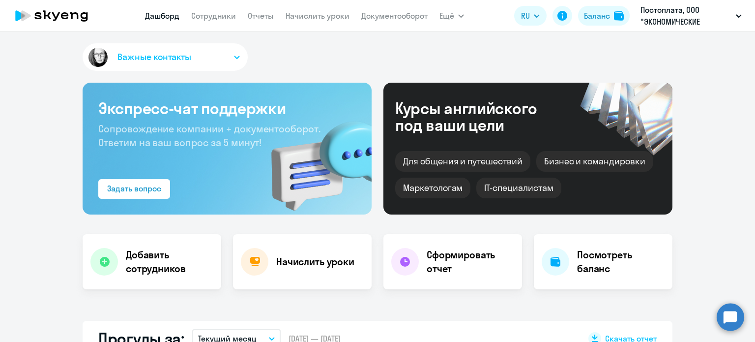
click at [739, 308] on circle at bounding box center [731, 317] width 28 height 28
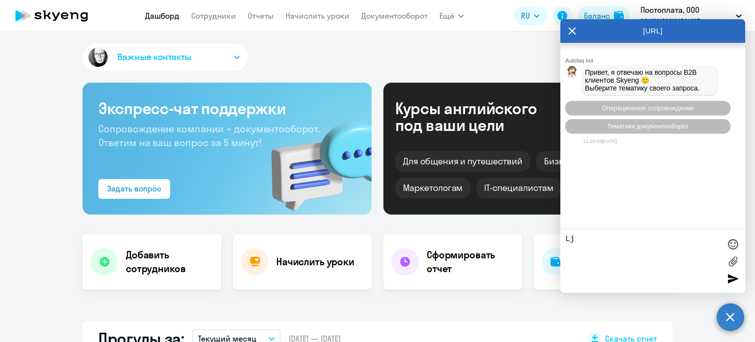
type textarea "L"
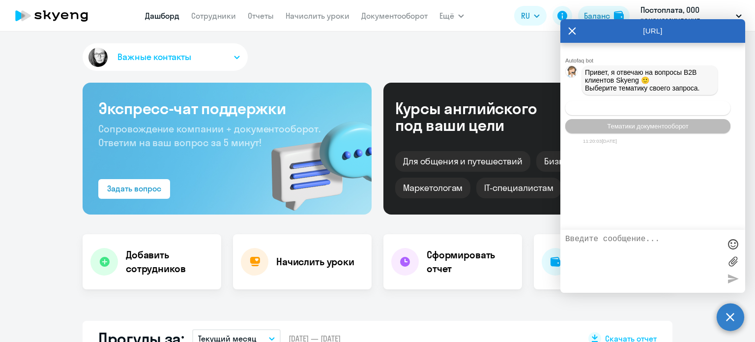
click at [679, 106] on button "Операционное сопровождение" at bounding box center [648, 108] width 165 height 14
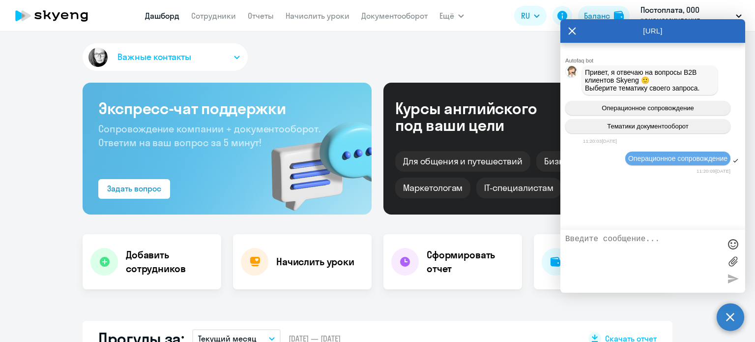
scroll to position [14, 0]
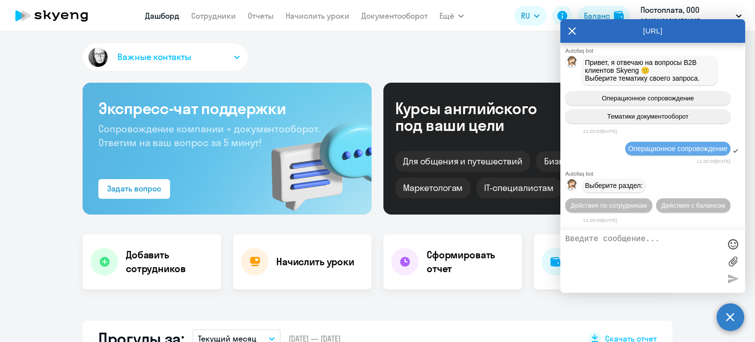
click at [606, 260] on textarea at bounding box center [643, 261] width 155 height 53
click at [626, 204] on span "Действия по сотрудникам" at bounding box center [609, 205] width 76 height 7
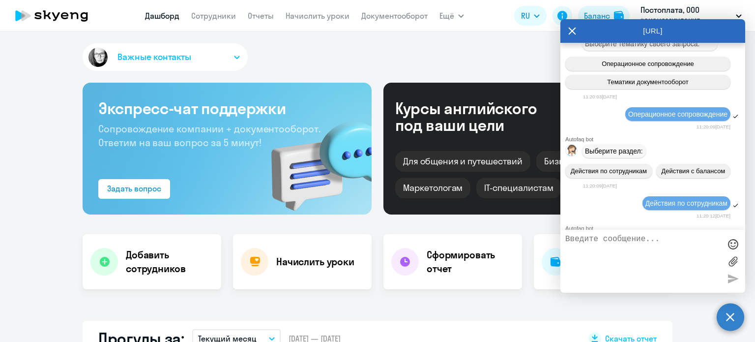
scroll to position [161, 0]
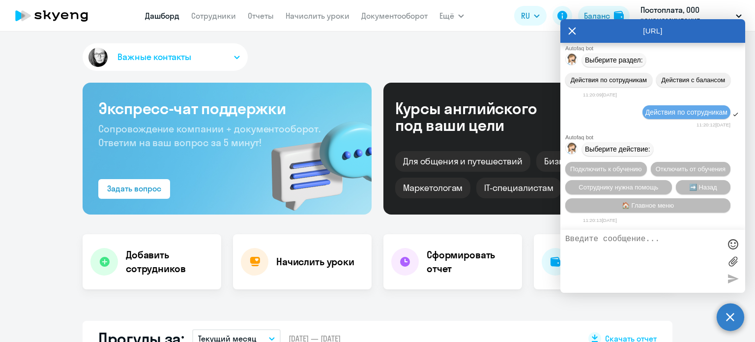
click at [621, 238] on textarea at bounding box center [643, 261] width 155 height 53
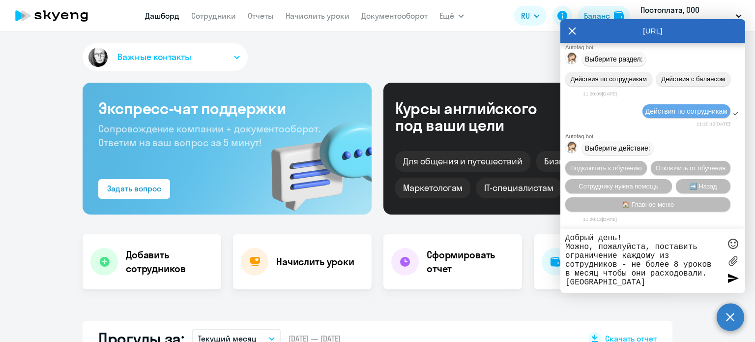
type textarea "Добрый день! Можно, пожалуйста, поставить ограничение каждому из сотрудников - …"
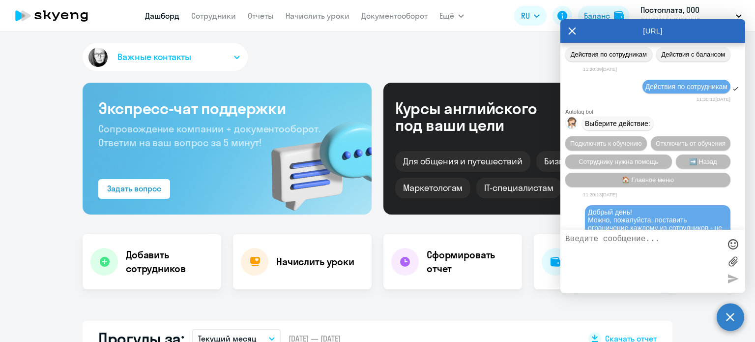
scroll to position [224, 0]
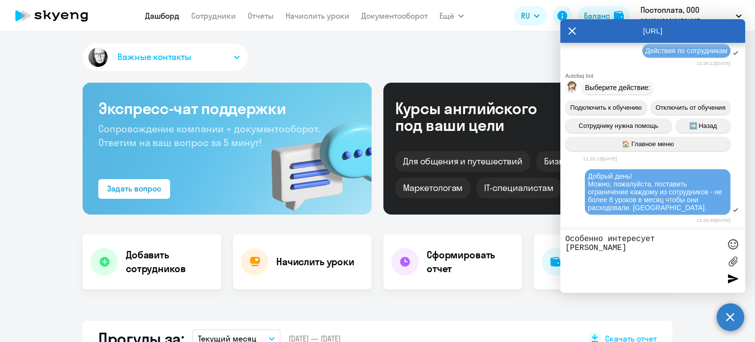
type textarea "Особенно интересует [PERSON_NAME]"
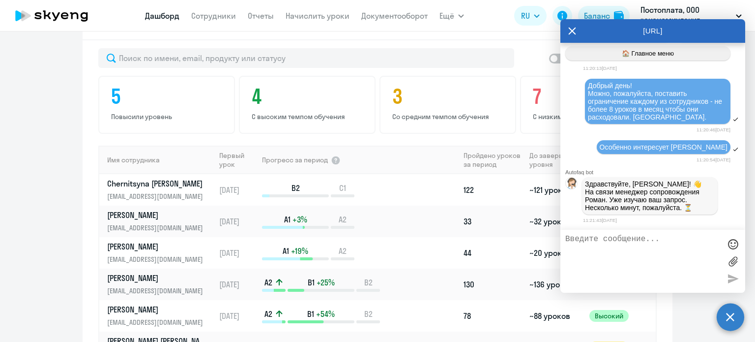
scroll to position [613, 0]
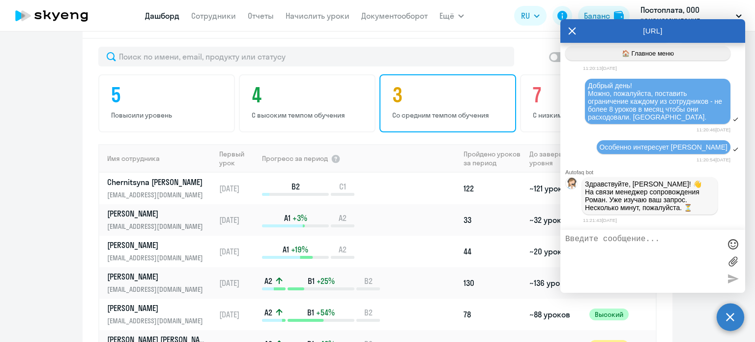
click at [429, 105] on div "3 Со средним темпом обучения" at bounding box center [448, 103] width 137 height 58
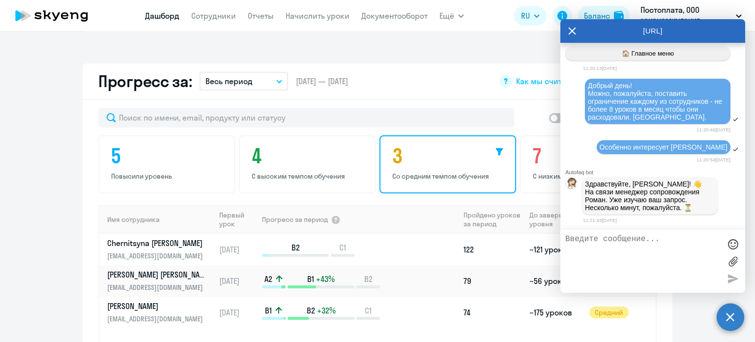
scroll to position [522, 0]
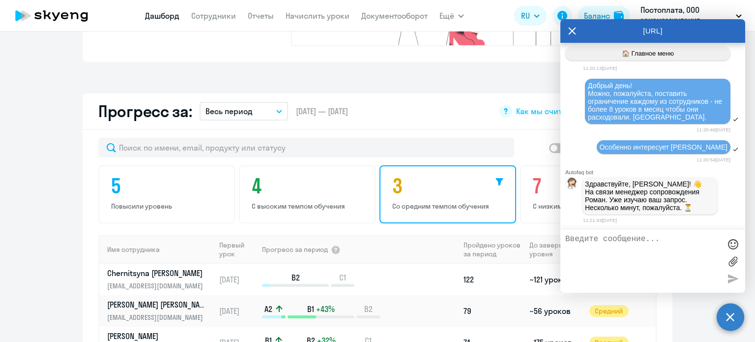
click at [570, 31] on icon at bounding box center [573, 31] width 8 height 24
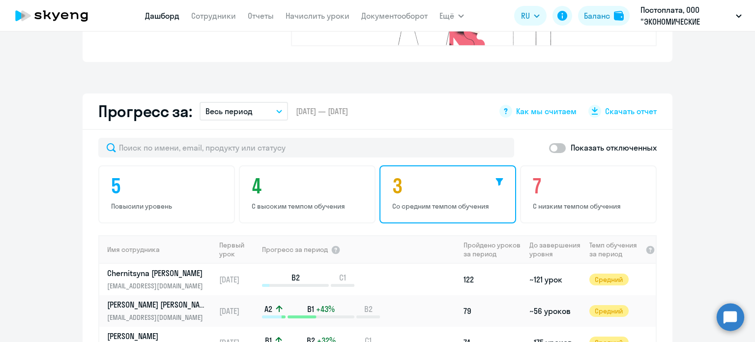
click at [243, 105] on p "Весь период" at bounding box center [229, 111] width 47 height 12
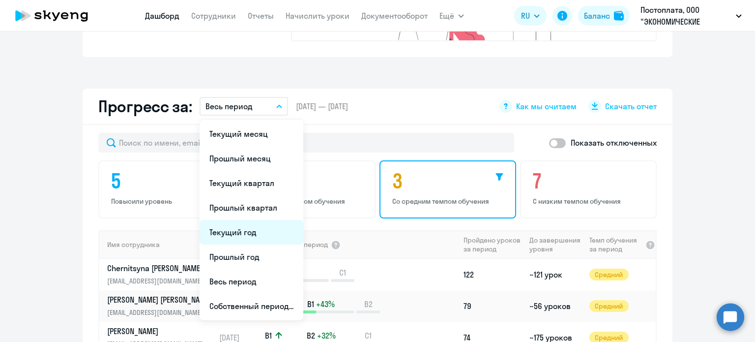
scroll to position [527, 0]
click at [467, 66] on div "Важные контакты Экспресс-чат поддержки Сопровождение компании + документооборот…" at bounding box center [377, 186] width 755 height 310
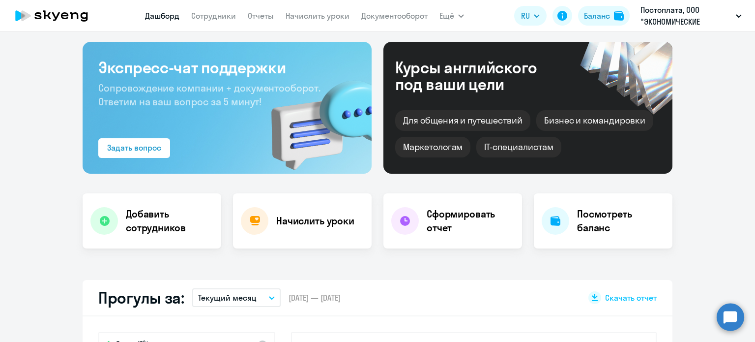
scroll to position [0, 0]
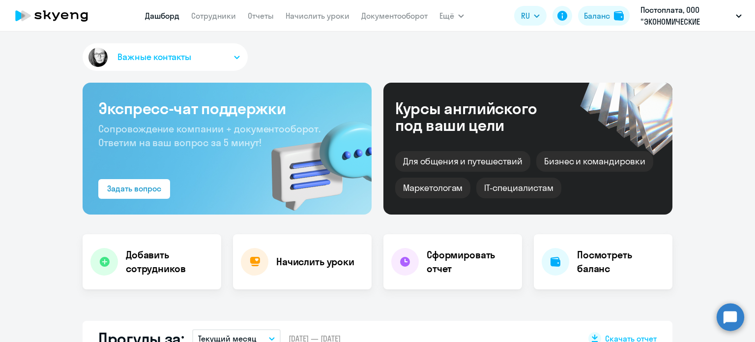
click at [734, 318] on circle at bounding box center [731, 317] width 28 height 28
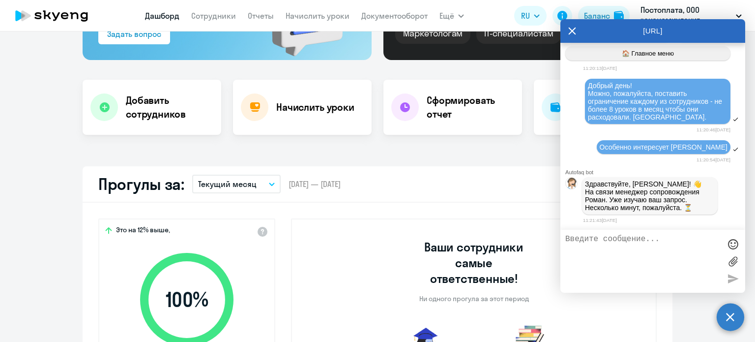
scroll to position [155, 0]
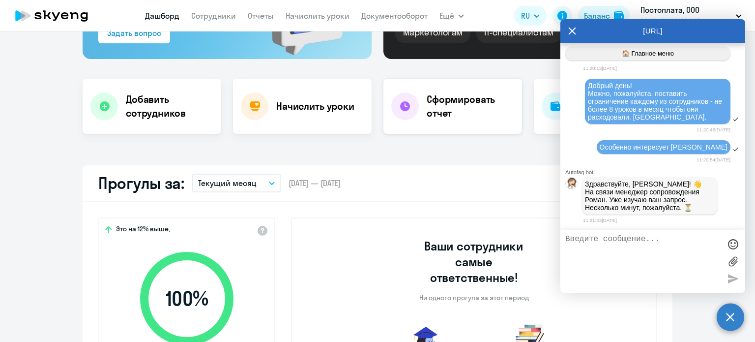
click at [434, 120] on div "Сформировать отчет" at bounding box center [453, 106] width 139 height 55
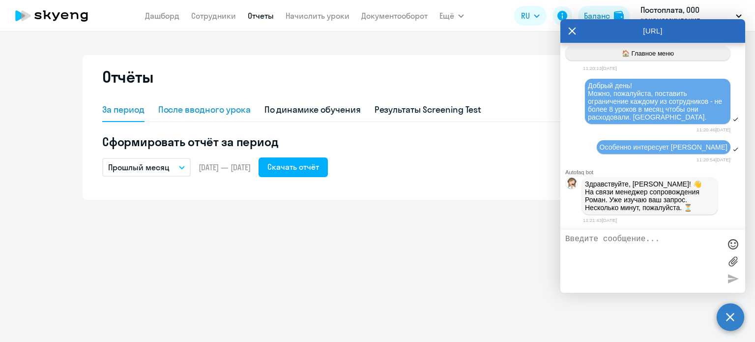
click at [246, 108] on div "После вводного урока" at bounding box center [204, 109] width 92 height 13
select select "10"
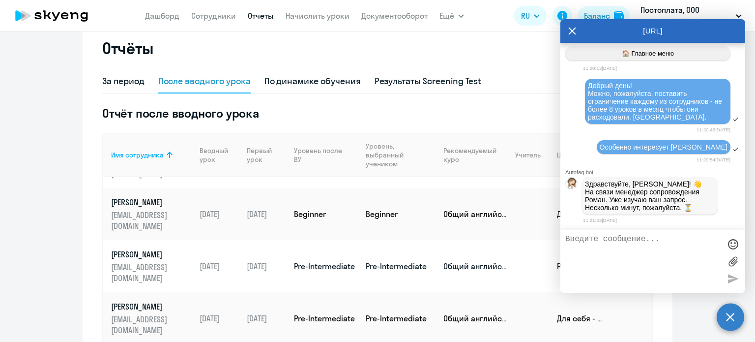
scroll to position [29, 0]
click at [571, 29] on icon at bounding box center [573, 31] width 8 height 24
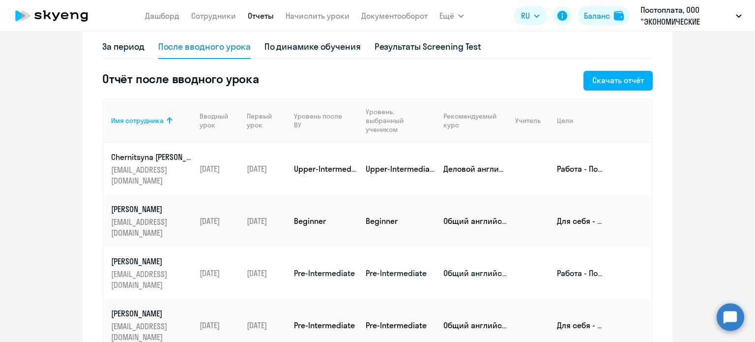
scroll to position [41, 0]
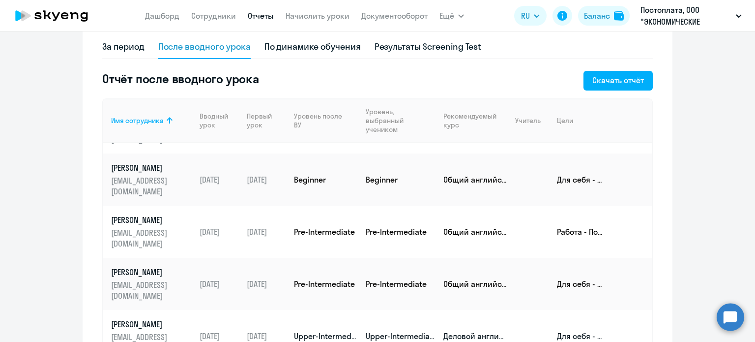
click at [142, 319] on p "[PERSON_NAME]" at bounding box center [151, 324] width 81 height 11
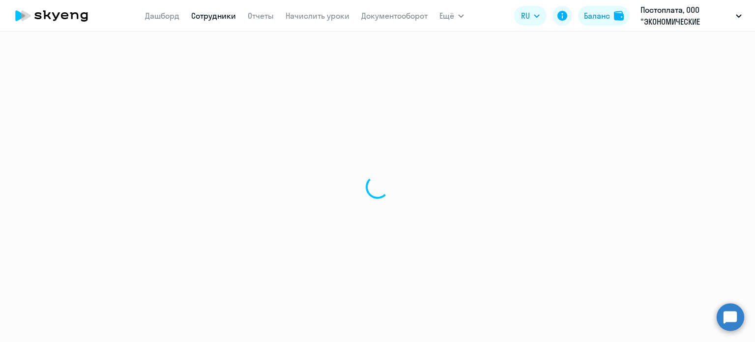
select select "english"
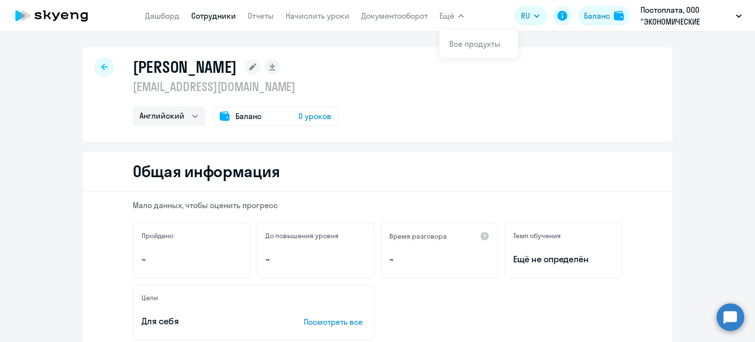
click at [101, 65] on icon at bounding box center [104, 66] width 6 height 7
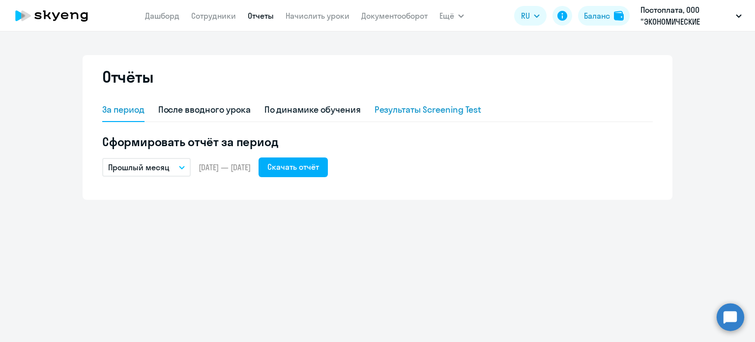
click at [410, 112] on div "Результаты Screening Test" at bounding box center [428, 109] width 107 height 13
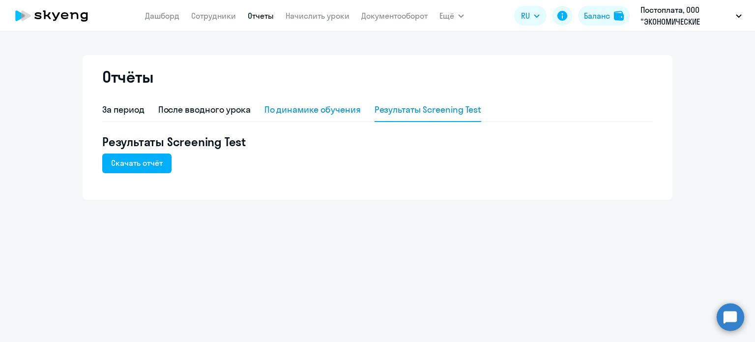
click at [349, 107] on div "По динамике обучения" at bounding box center [313, 109] width 96 height 13
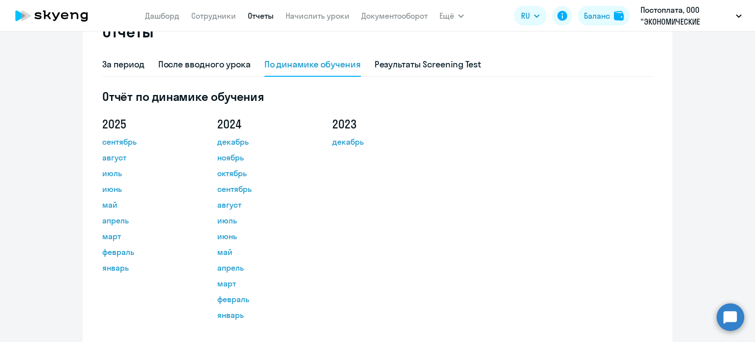
scroll to position [46, 0]
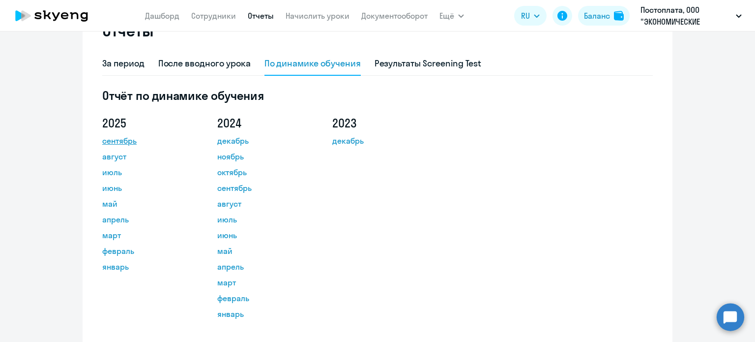
click at [115, 139] on link "сентябрь" at bounding box center [146, 141] width 89 height 12
click at [66, 10] on icon at bounding box center [51, 15] width 87 height 25
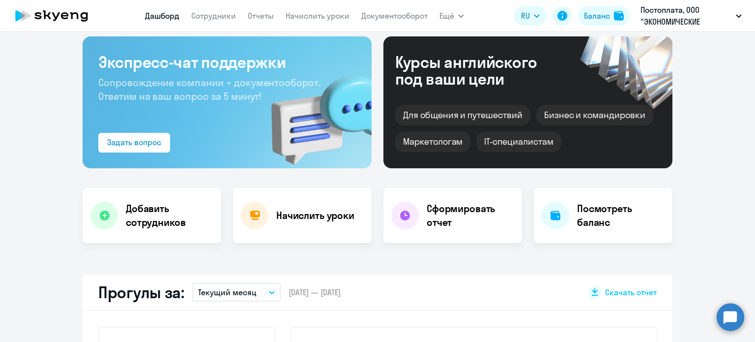
scroll to position [115, 0]
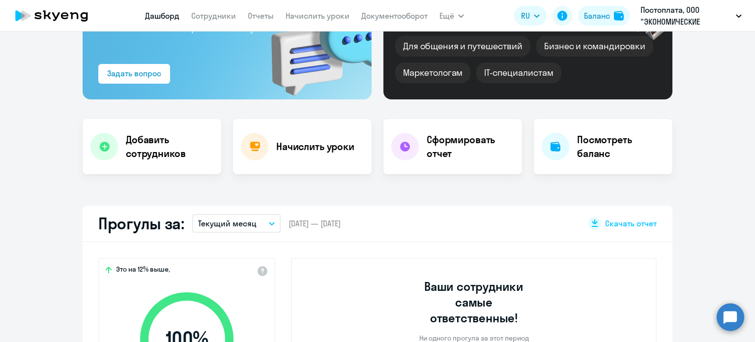
click at [725, 320] on circle at bounding box center [731, 317] width 28 height 28
select select "30"
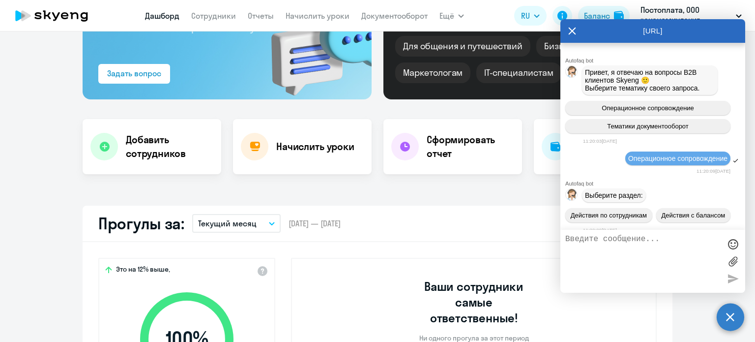
scroll to position [316, 0]
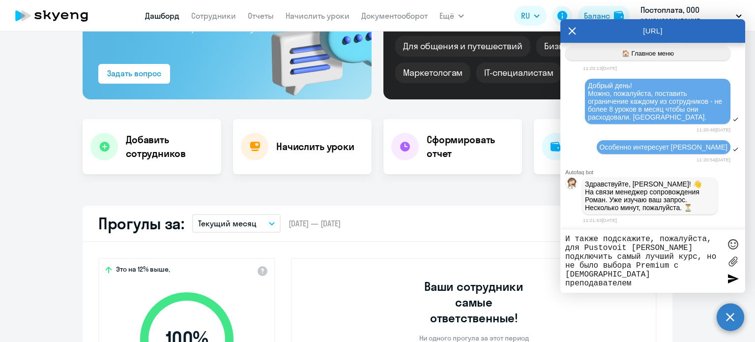
type textarea "И также подскажите, пожалуйста, для Pustovoit [PERSON_NAME] подключить самый лу…"
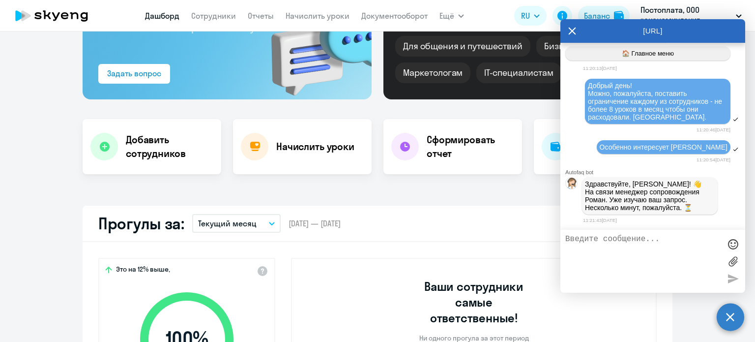
scroll to position [383, 0]
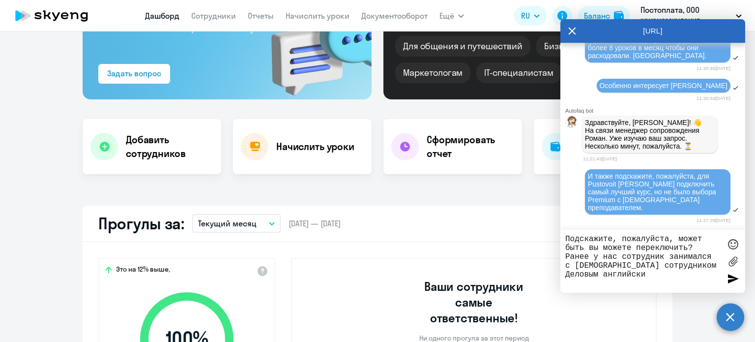
type textarea "Подскажите, пожалуйста, может быть вы можете переключить? Ранее у нас сотрудник…"
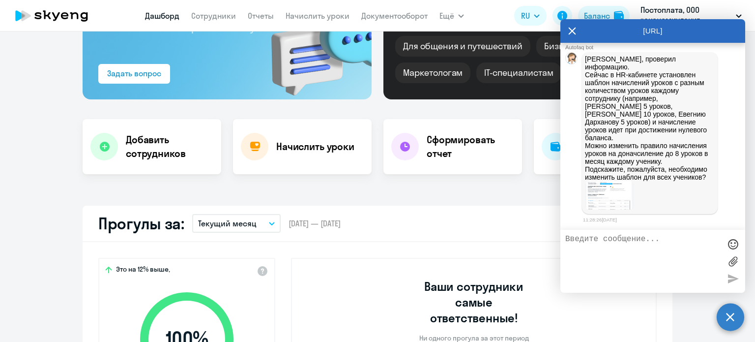
scroll to position [623, 0]
click at [618, 186] on img at bounding box center [609, 195] width 49 height 29
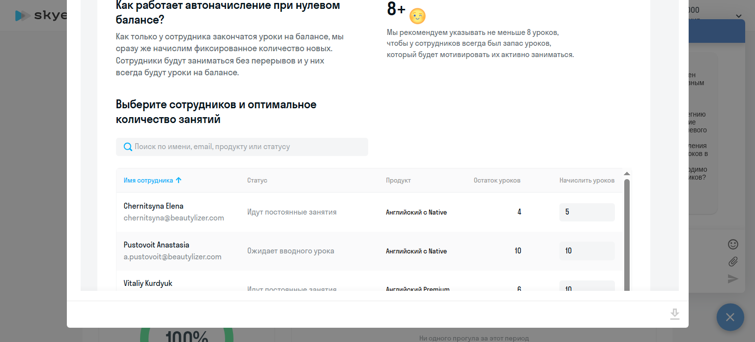
scroll to position [85, 0]
click at [714, 191] on div at bounding box center [377, 171] width 755 height 342
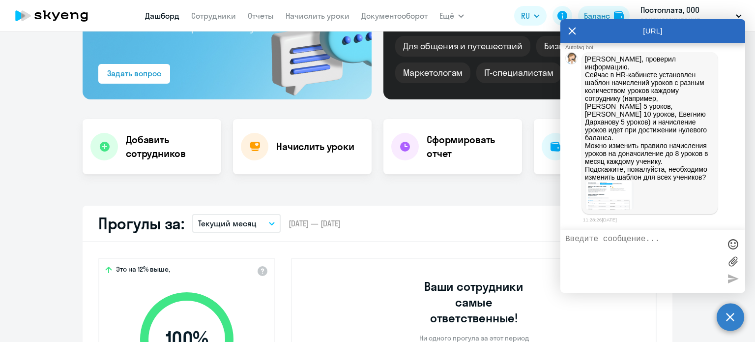
click at [616, 242] on textarea at bounding box center [643, 261] width 155 height 53
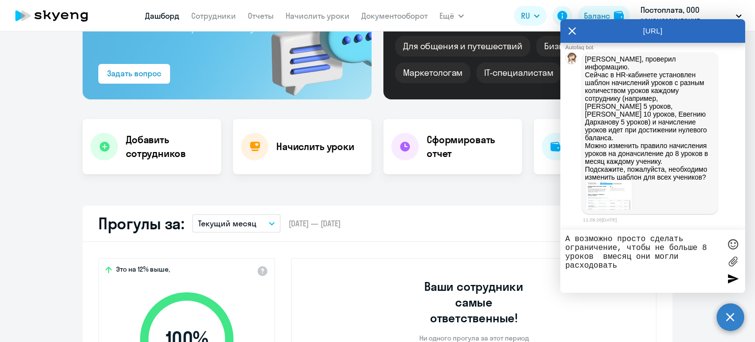
type textarea "А возможно просто сделать ограничение, чтобы не больше 8 уроков вмесяц они могл…"
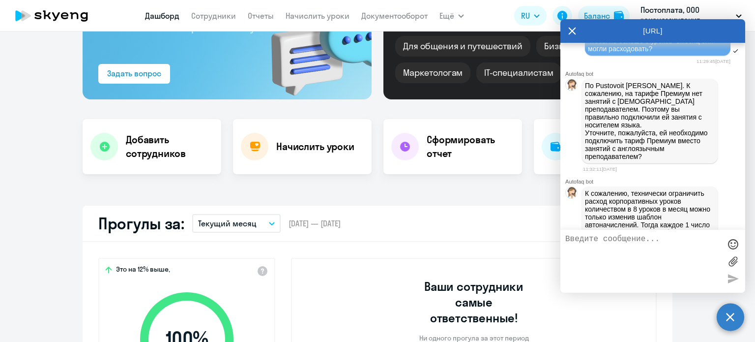
scroll to position [919, 0]
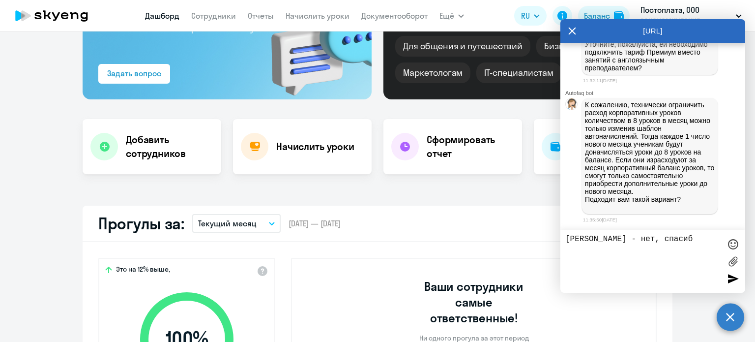
type textarea "[PERSON_NAME] - нет, спасибо"
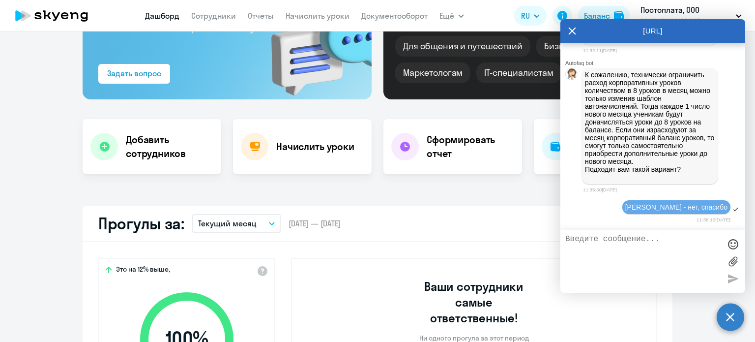
scroll to position [949, 0]
type textarea "Давайте для [PERSON_NAME] сделаем"
click at [108, 76] on div "Задать вопрос" at bounding box center [134, 73] width 54 height 12
